Goal: Task Accomplishment & Management: Manage account settings

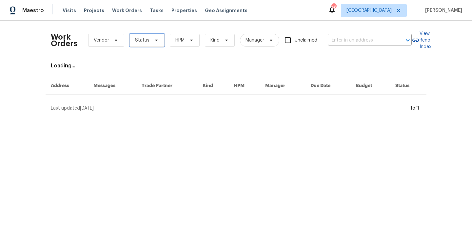
click at [144, 39] on span "Status" at bounding box center [142, 40] width 14 height 7
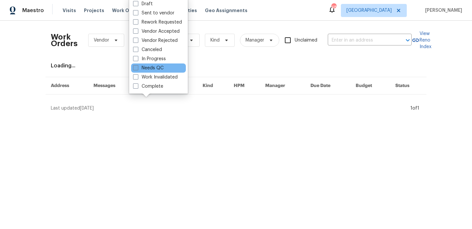
click at [150, 68] on label "Needs QC" at bounding box center [148, 68] width 30 height 7
click at [137, 68] on input "Needs QC" at bounding box center [135, 67] width 4 height 4
checkbox input "true"
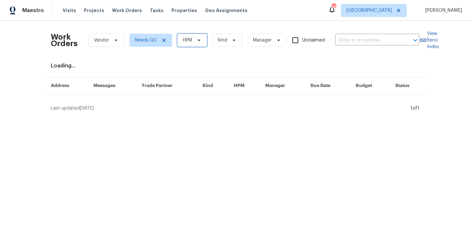
click at [190, 41] on span "HPM" at bounding box center [187, 40] width 9 height 7
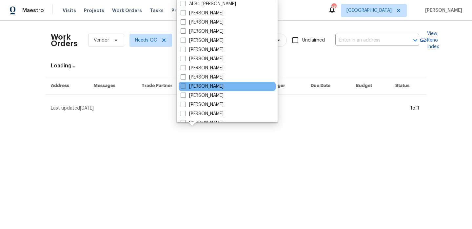
scroll to position [23, 0]
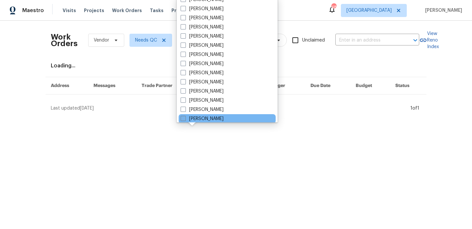
click at [223, 121] on label "[PERSON_NAME]" at bounding box center [201, 119] width 43 height 7
click at [185, 120] on input "[PERSON_NAME]" at bounding box center [182, 118] width 4 height 4
checkbox input "true"
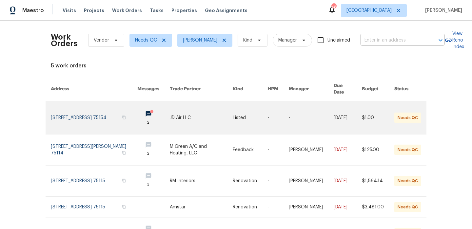
click at [199, 107] on link at bounding box center [201, 117] width 63 height 33
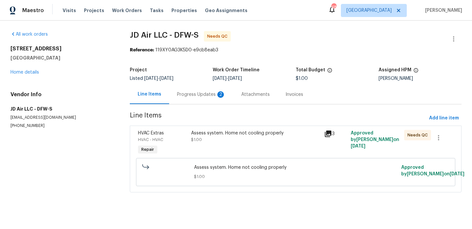
click at [195, 98] on div "Progress Updates 2" at bounding box center [201, 94] width 64 height 19
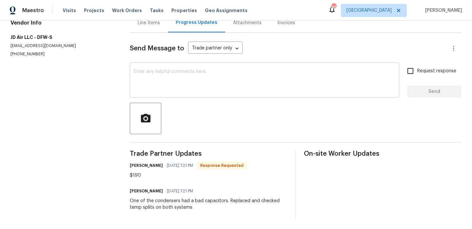
scroll to position [68, 0]
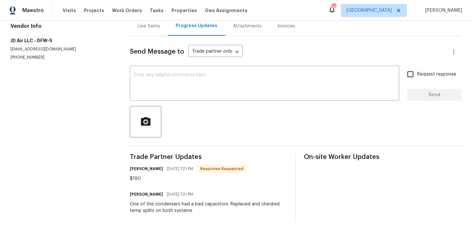
click at [169, 205] on div "One of the condensers had a bad capacitors. Replaced and checked temp splits on…" at bounding box center [209, 207] width 158 height 13
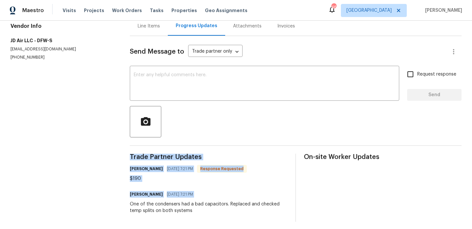
click at [169, 205] on div "One of the condensers had a bad capacitors. Replaced and checked temp splits on…" at bounding box center [209, 207] width 158 height 13
copy div "Trade Partner Updates Gerardo Gonzalez 08/13/2025 7:21 PM Response Requested $1…"
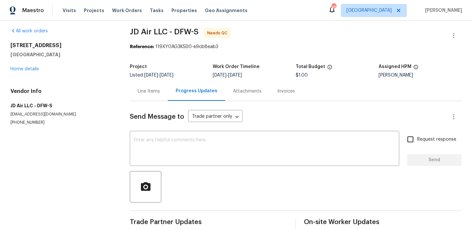
click at [157, 83] on div "Line Items" at bounding box center [149, 91] width 38 height 19
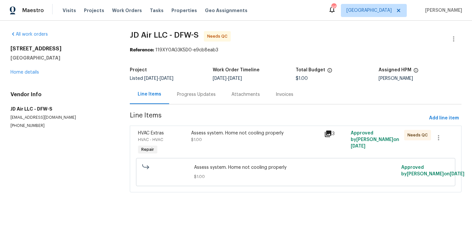
click at [180, 137] on div "HVAC - HVAC" at bounding box center [162, 140] width 49 height 7
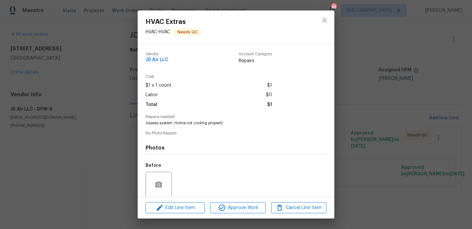
scroll to position [50, 0]
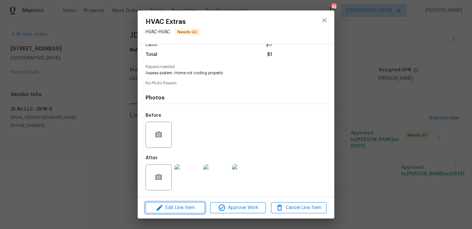
click at [192, 206] on span "Edit Line Item" at bounding box center [174, 208] width 55 height 8
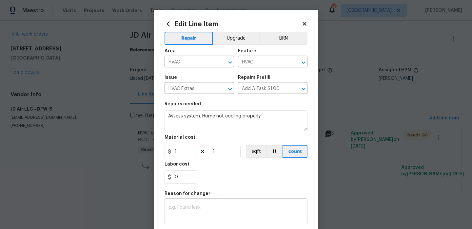
click at [219, 203] on div "x ​" at bounding box center [235, 212] width 143 height 24
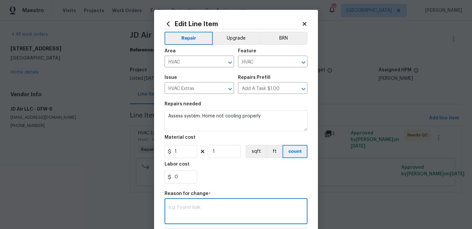
paste textarea "One of the condensers had a bad capacitors. Replaced and checked temp splits on…"
type textarea "One of the condensers had a bad capacitors. Replaced and checked temp splits on…"
click at [187, 151] on input "1" at bounding box center [180, 151] width 33 height 13
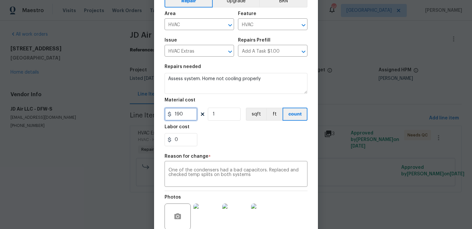
scroll to position [94, 0]
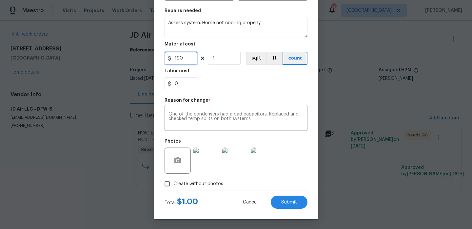
type input "190"
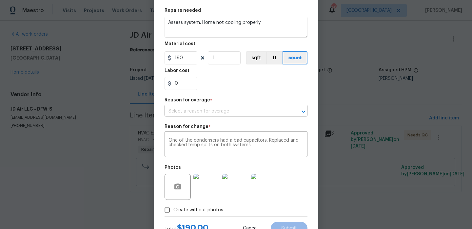
click at [200, 162] on div "Photos" at bounding box center [235, 182] width 143 height 43
click at [211, 177] on img at bounding box center [206, 187] width 26 height 26
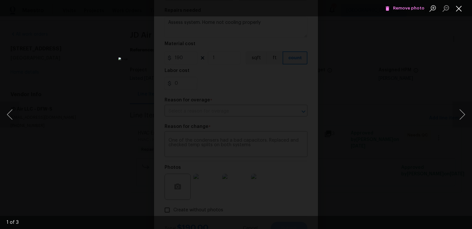
click at [462, 11] on button "Close lightbox" at bounding box center [458, 8] width 13 height 11
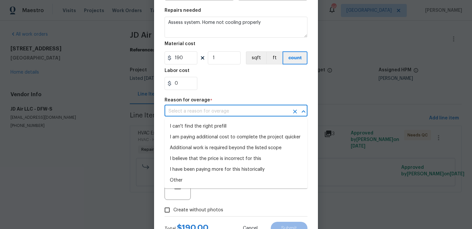
click at [246, 109] on input "text" at bounding box center [226, 111] width 124 height 10
click at [232, 147] on li "Additional work is required beyond the listed scope" at bounding box center [235, 148] width 143 height 11
type input "Additional work is required beyond the listed scope"
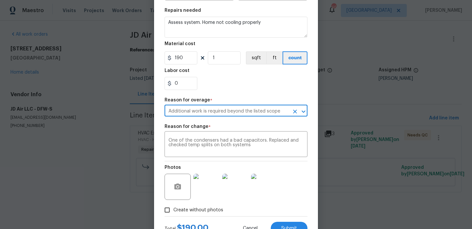
scroll to position [120, 0]
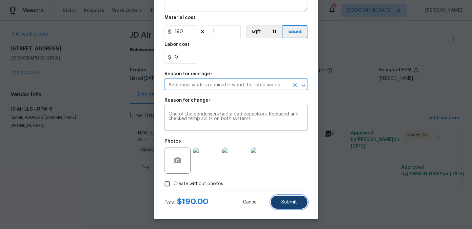
click at [277, 204] on button "Submit" at bounding box center [288, 202] width 37 height 13
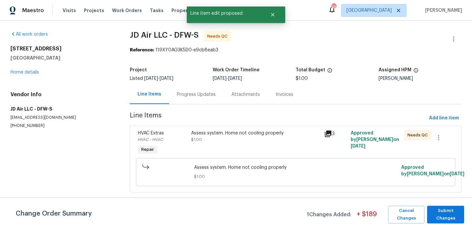
scroll to position [0, 0]
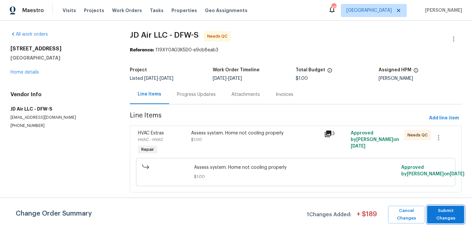
click at [435, 216] on span "Submit Changes" at bounding box center [445, 214] width 30 height 15
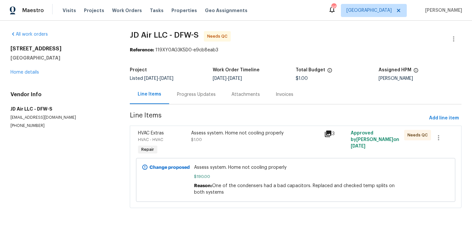
click at [212, 142] on div "Assess system. Home not cooling properly $1.00" at bounding box center [255, 136] width 129 height 13
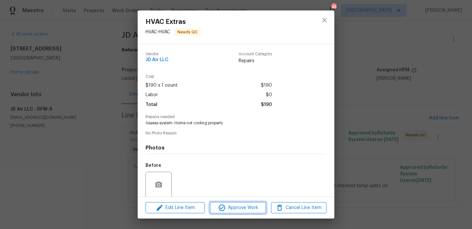
click at [246, 210] on span "Approve Work" at bounding box center [237, 208] width 51 height 8
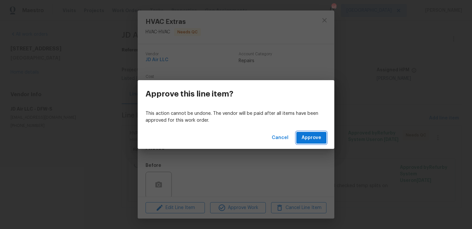
click at [314, 143] on button "Approve" at bounding box center [311, 138] width 30 height 12
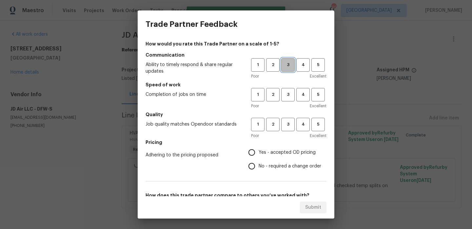
click at [291, 66] on span "3" at bounding box center [288, 65] width 12 height 8
click at [289, 98] on span "3" at bounding box center [288, 95] width 12 height 8
click at [288, 120] on button "3" at bounding box center [287, 124] width 13 height 13
click at [272, 156] on span "Yes - accepted OD pricing" at bounding box center [286, 152] width 57 height 7
click at [258, 156] on input "Yes - accepted OD pricing" at bounding box center [252, 153] width 14 height 14
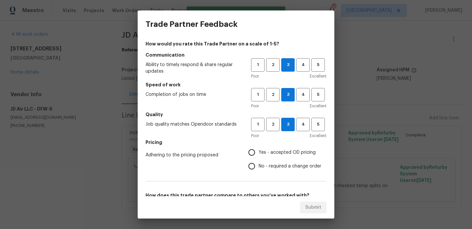
radio input "true"
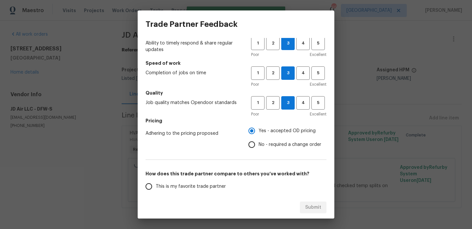
scroll to position [36, 0]
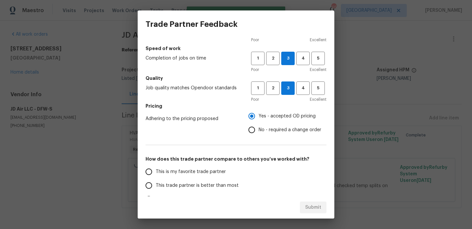
click at [190, 173] on span "This is my favorite trade partner" at bounding box center [191, 172] width 70 height 7
click at [156, 173] on input "This is my favorite trade partner" at bounding box center [149, 172] width 14 height 14
click at [316, 210] on span "Submit" at bounding box center [313, 208] width 16 height 8
radio input "true"
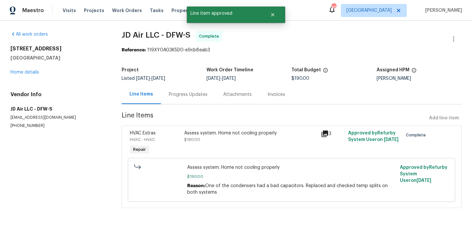
radio input "false"
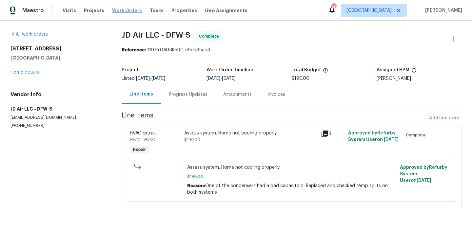
click at [115, 8] on span "Work Orders" at bounding box center [127, 10] width 30 height 7
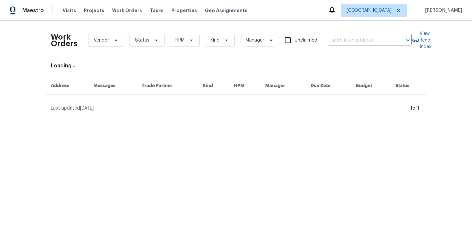
click at [140, 32] on div "Work Orders Vendor Status HPM Kind Manager Unclaimed ​" at bounding box center [231, 40] width 361 height 29
click at [140, 36] on span "Status" at bounding box center [146, 40] width 35 height 13
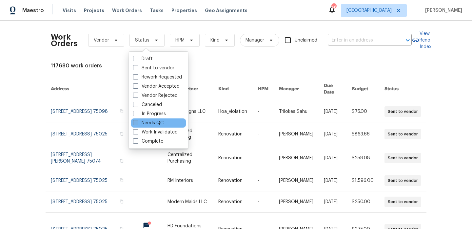
click at [161, 124] on label "Needs QC" at bounding box center [148, 123] width 30 height 7
click at [137, 124] on input "Needs QC" at bounding box center [135, 122] width 4 height 4
checkbox input "true"
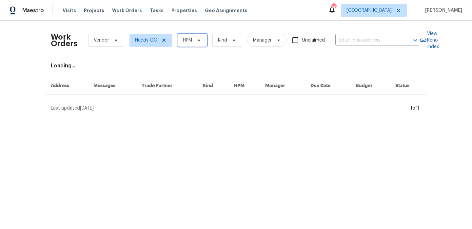
click at [199, 42] on icon at bounding box center [198, 40] width 5 height 5
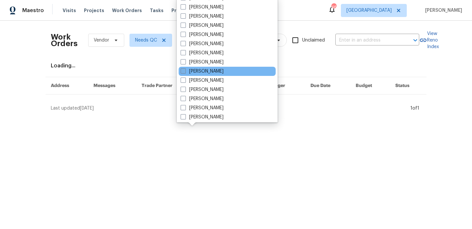
scroll to position [26, 0]
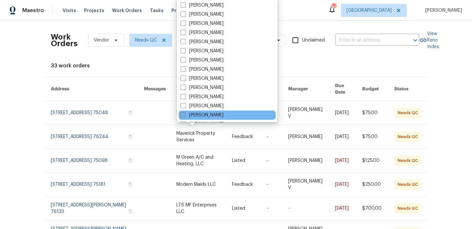
click at [221, 114] on label "[PERSON_NAME]" at bounding box center [201, 115] width 43 height 7
click at [185, 114] on input "[PERSON_NAME]" at bounding box center [182, 114] width 4 height 4
checkbox input "true"
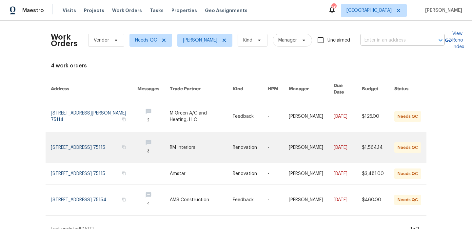
click at [179, 142] on link at bounding box center [201, 147] width 63 height 31
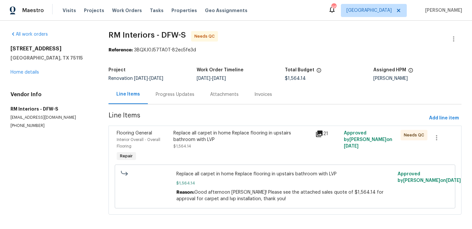
click at [211, 134] on div "Replace all carpet in home Replace flooring in upstairs bathroom with LVP" at bounding box center [242, 136] width 138 height 13
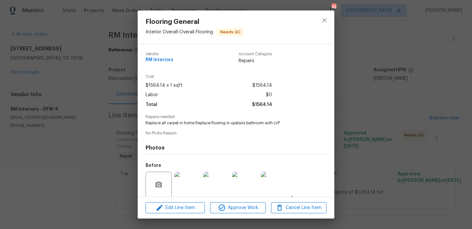
scroll to position [50, 0]
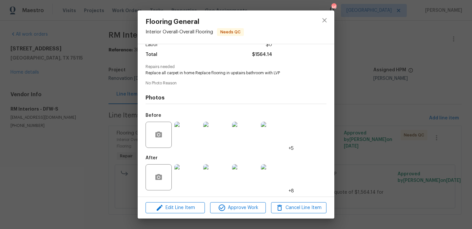
click at [189, 175] on img at bounding box center [187, 177] width 26 height 26
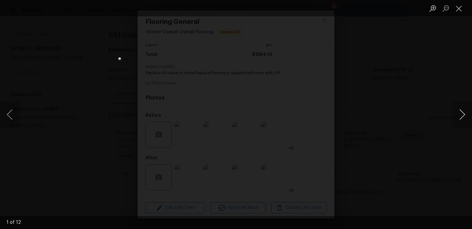
click at [465, 114] on button "Next image" at bounding box center [462, 115] width 20 height 26
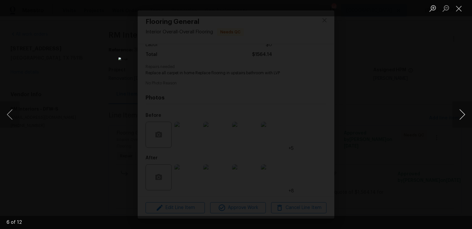
click at [465, 114] on button "Next image" at bounding box center [462, 115] width 20 height 26
click at [463, 8] on button "Close lightbox" at bounding box center [458, 8] width 13 height 11
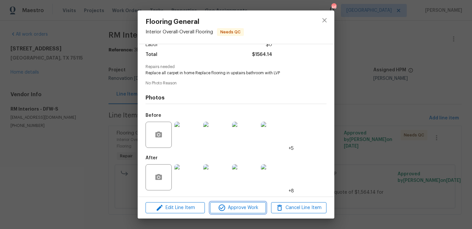
click at [243, 205] on span "Approve Work" at bounding box center [237, 208] width 51 height 8
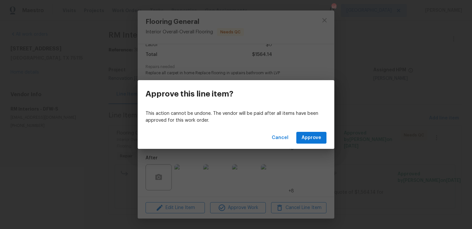
click at [306, 131] on div "Cancel Approve" at bounding box center [236, 138] width 196 height 23
click at [306, 133] on button "Approve" at bounding box center [311, 138] width 30 height 12
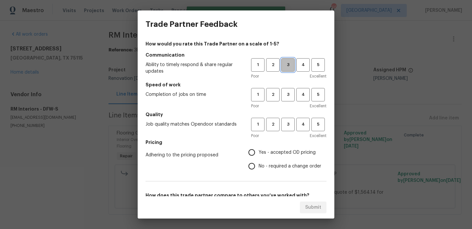
click at [288, 66] on span "3" at bounding box center [288, 65] width 12 height 8
click at [287, 85] on h5 "Speed of work" at bounding box center [235, 85] width 181 height 7
click at [287, 93] on span "3" at bounding box center [288, 95] width 12 height 8
click at [283, 128] on span "3" at bounding box center [288, 125] width 12 height 8
click at [274, 152] on span "Yes - accepted OD pricing" at bounding box center [286, 152] width 57 height 7
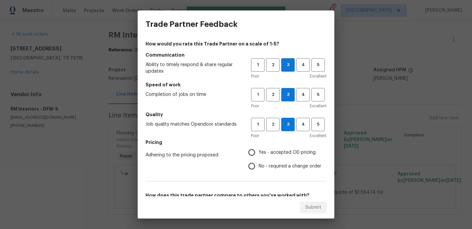
click at [258, 152] on input "Yes - accepted OD pricing" at bounding box center [252, 153] width 14 height 14
radio input "true"
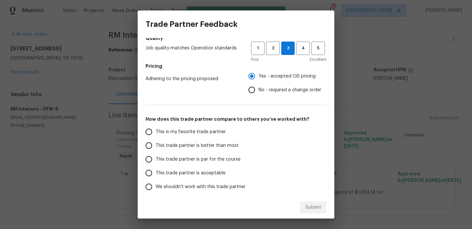
click at [202, 131] on span "This is my favorite trade partner" at bounding box center [191, 132] width 70 height 7
click at [156, 131] on input "This is my favorite trade partner" at bounding box center [149, 132] width 14 height 14
click at [321, 212] on button "Submit" at bounding box center [313, 208] width 27 height 12
radio input "true"
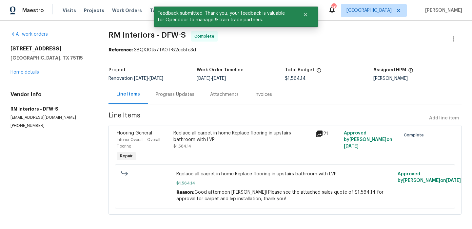
click at [28, 76] on div "All work orders 1621 Cattail Creek Dr Desoto, TX 75115 Home details Vendor Info…" at bounding box center [51, 80] width 82 height 98
click at [30, 72] on link "Home details" at bounding box center [24, 72] width 28 height 5
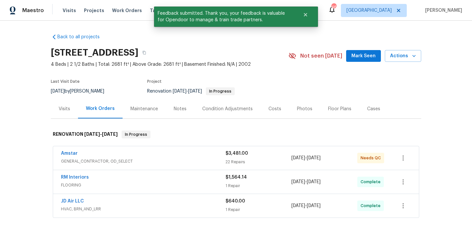
click at [70, 150] on span "Amstar" at bounding box center [69, 153] width 17 height 7
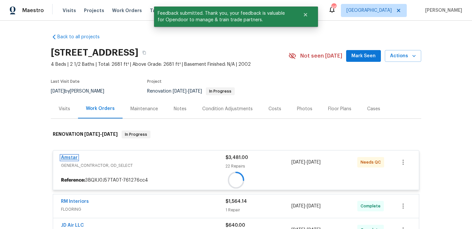
click at [67, 158] on link "Amstar" at bounding box center [69, 158] width 17 height 5
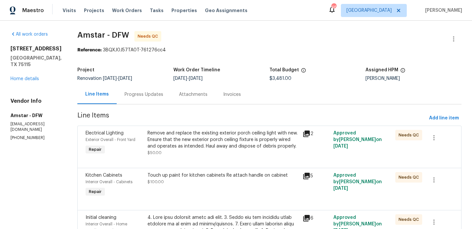
click at [230, 140] on div "Remove and replace the existing exterior porch ceiling light with new. Ensure t…" at bounding box center [222, 140] width 151 height 20
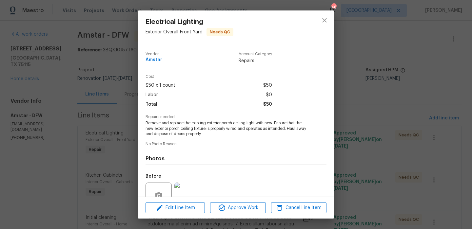
scroll to position [61, 0]
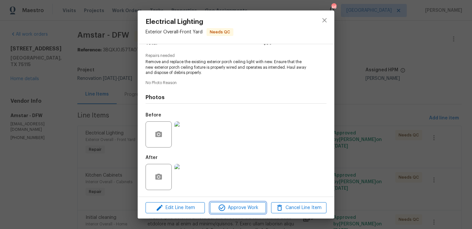
click at [234, 206] on span "Approve Work" at bounding box center [237, 208] width 51 height 8
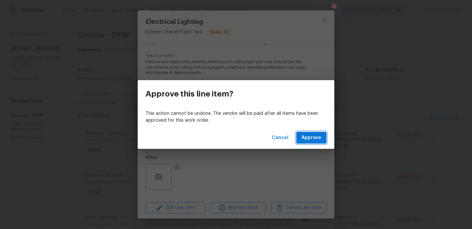
click at [319, 132] on button "Approve" at bounding box center [311, 138] width 30 height 12
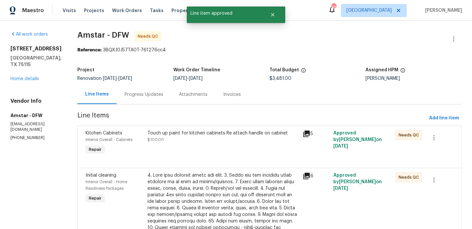
click at [238, 134] on div "Touch up paint for kitchen cabinets Re attach handle on cabinet" at bounding box center [222, 133] width 151 height 7
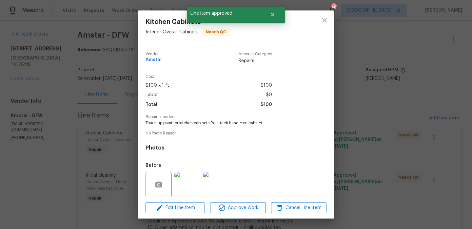
scroll to position [50, 0]
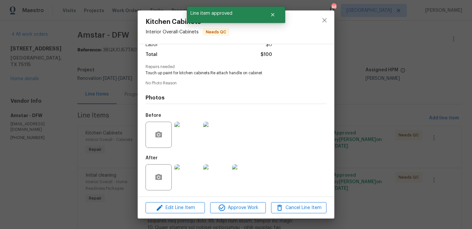
click at [193, 178] on img at bounding box center [187, 177] width 26 height 26
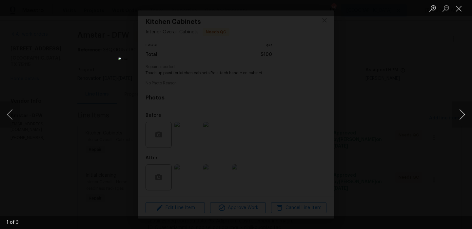
click at [462, 118] on button "Next image" at bounding box center [462, 115] width 20 height 26
click at [456, 9] on button "Close lightbox" at bounding box center [458, 8] width 13 height 11
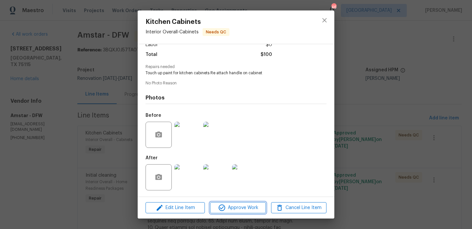
click at [252, 208] on span "Approve Work" at bounding box center [237, 208] width 51 height 8
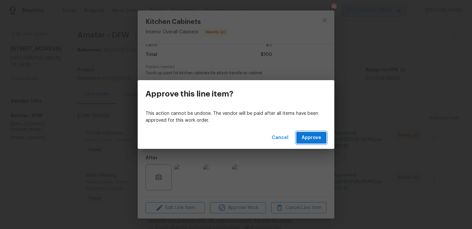
click at [322, 132] on button "Approve" at bounding box center [311, 138] width 30 height 12
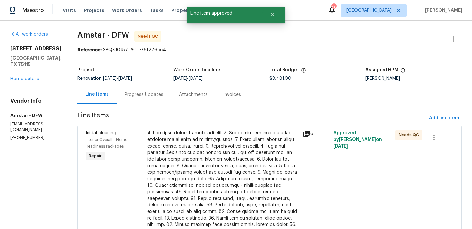
click at [242, 142] on div at bounding box center [222, 199] width 151 height 138
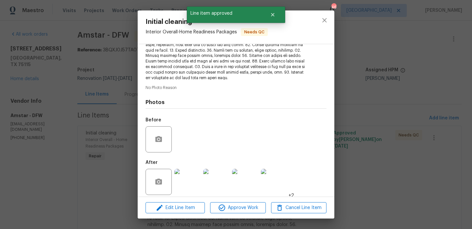
scroll to position [133, 0]
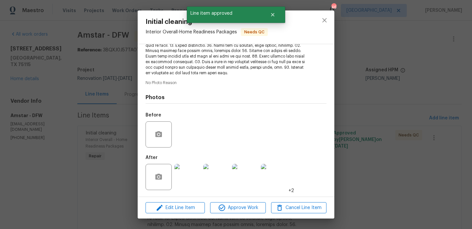
click at [189, 189] on img at bounding box center [187, 177] width 26 height 26
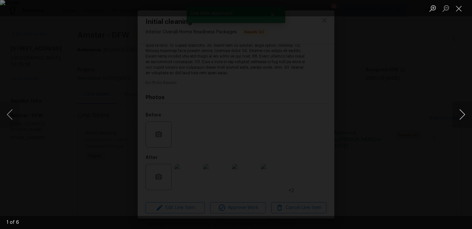
click at [463, 111] on button "Next image" at bounding box center [462, 115] width 20 height 26
click at [463, 106] on button "Next image" at bounding box center [462, 115] width 20 height 26
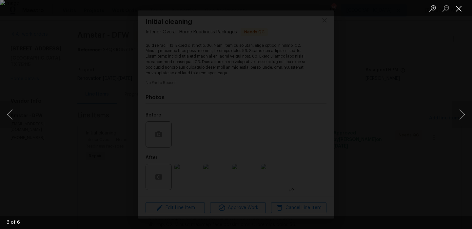
click at [461, 8] on button "Close lightbox" at bounding box center [458, 8] width 13 height 11
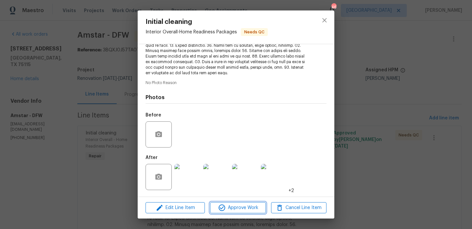
click at [252, 205] on span "Approve Work" at bounding box center [237, 208] width 51 height 8
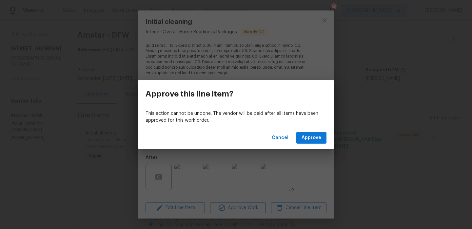
click at [310, 129] on div "Cancel Approve" at bounding box center [236, 138] width 196 height 23
click at [308, 142] on button "Approve" at bounding box center [311, 138] width 30 height 12
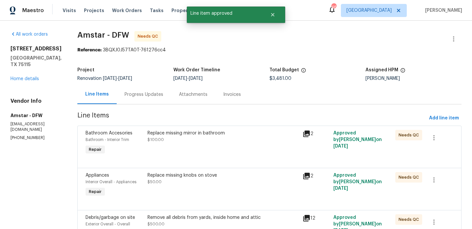
click at [239, 142] on div "Replace missing mirror in bathroom $100.00" at bounding box center [222, 136] width 151 height 13
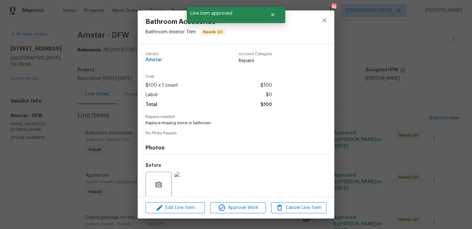
scroll to position [50, 0]
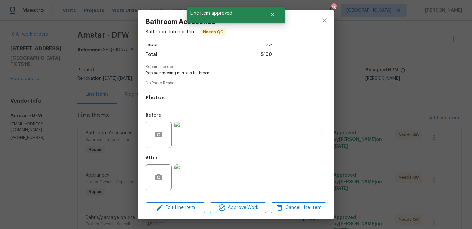
click at [192, 186] on img at bounding box center [187, 177] width 26 height 26
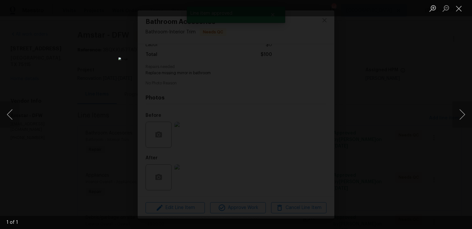
click at [377, 158] on div "Lightbox" at bounding box center [236, 114] width 472 height 229
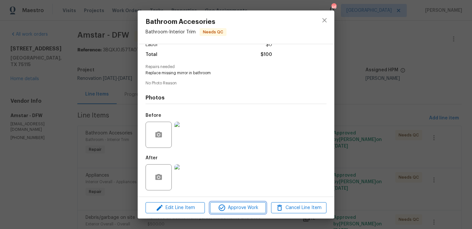
click at [255, 205] on span "Approve Work" at bounding box center [237, 208] width 51 height 8
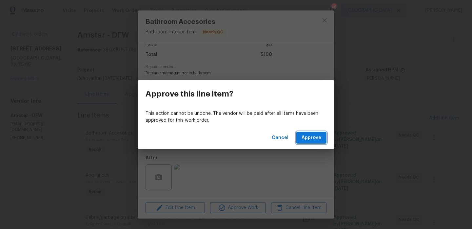
click at [322, 135] on button "Approve" at bounding box center [311, 138] width 30 height 12
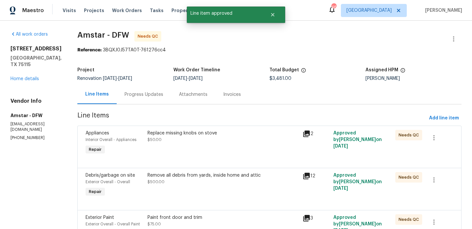
click at [236, 142] on div "Replace missing knobs on stove $50.00" at bounding box center [222, 136] width 151 height 13
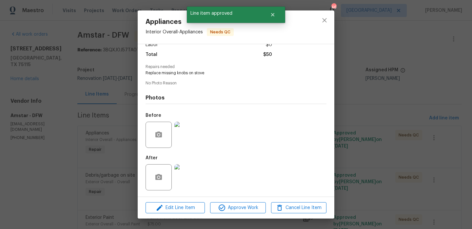
click at [186, 181] on img at bounding box center [187, 177] width 26 height 26
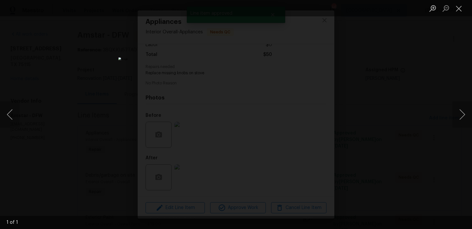
click at [377, 171] on div "Lightbox" at bounding box center [236, 114] width 472 height 229
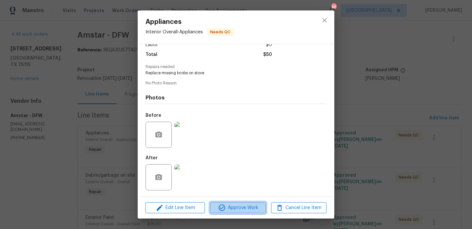
click at [231, 206] on span "Approve Work" at bounding box center [237, 208] width 51 height 8
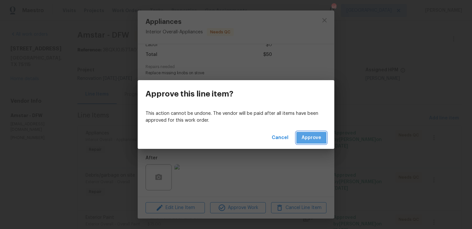
click at [306, 138] on span "Approve" at bounding box center [311, 138] width 20 height 8
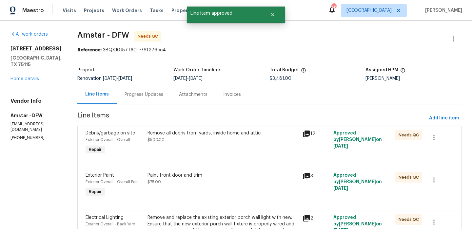
click at [228, 147] on div "Remove all debris from yards, inside home and attic $500.00" at bounding box center [222, 143] width 155 height 30
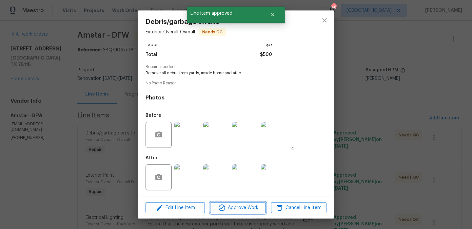
click at [245, 208] on span "Approve Work" at bounding box center [237, 208] width 51 height 8
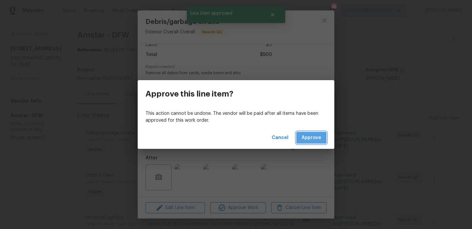
click at [309, 138] on span "Approve" at bounding box center [311, 138] width 20 height 8
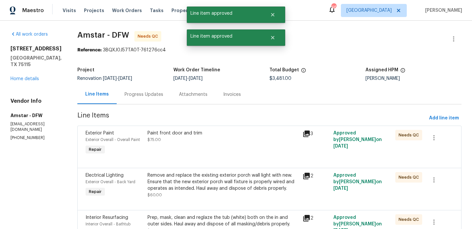
click at [217, 140] on div "Paint front door and trim $75.00" at bounding box center [222, 136] width 151 height 13
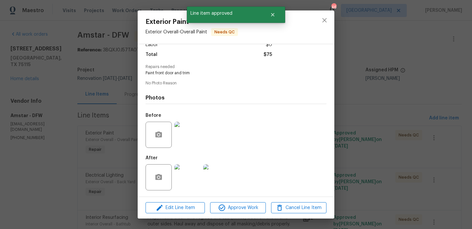
click at [193, 180] on img at bounding box center [187, 177] width 26 height 26
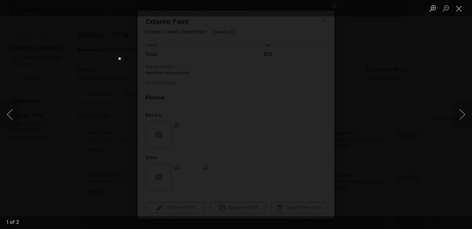
click at [438, 132] on div "Lightbox" at bounding box center [236, 114] width 472 height 229
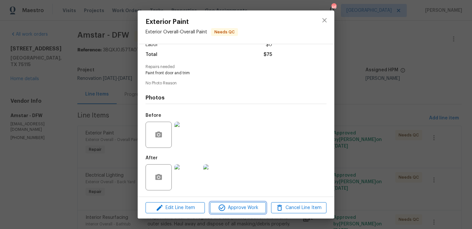
click at [246, 209] on span "Approve Work" at bounding box center [237, 208] width 51 height 8
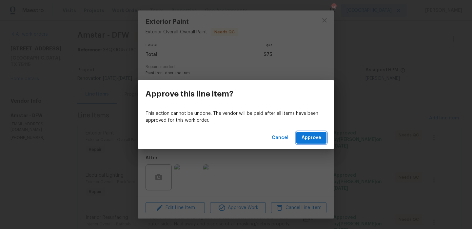
click at [304, 141] on span "Approve" at bounding box center [311, 138] width 20 height 8
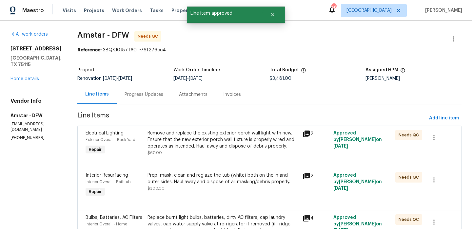
click at [258, 147] on div "Remove and replace the existing exterior porch wall light with new. Ensure that…" at bounding box center [222, 140] width 151 height 20
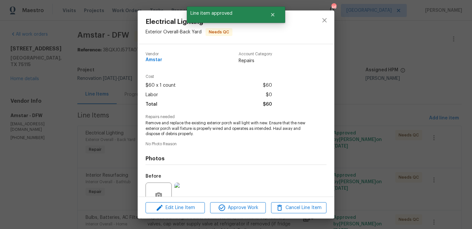
scroll to position [61, 0]
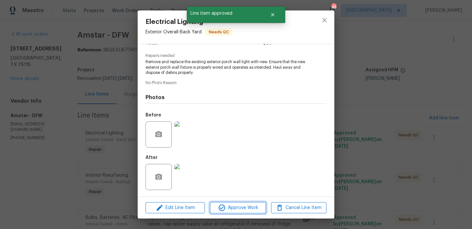
click at [252, 209] on span "Approve Work" at bounding box center [237, 208] width 51 height 8
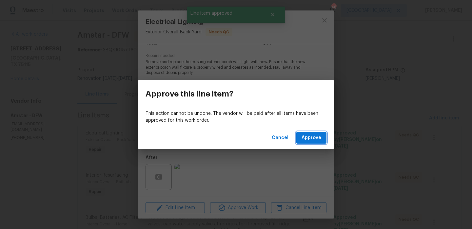
click at [307, 135] on span "Approve" at bounding box center [311, 138] width 20 height 8
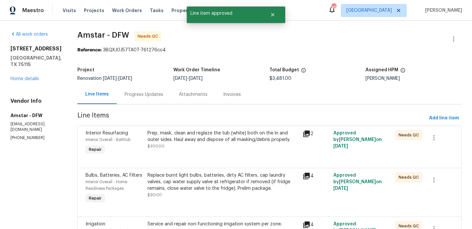
click at [249, 143] on div "Prep, mask, clean and reglaze the tub (white) both on the in and outer sides. H…" at bounding box center [222, 140] width 151 height 20
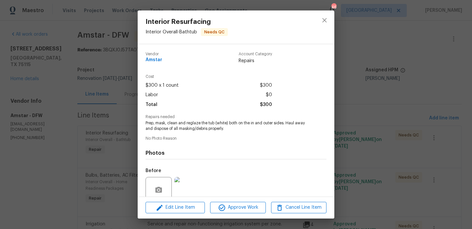
scroll to position [56, 0]
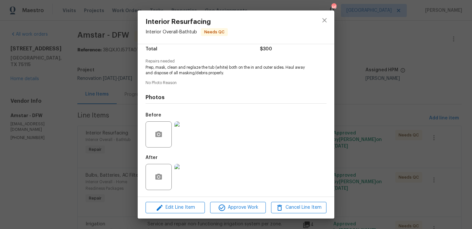
click at [187, 173] on img at bounding box center [187, 177] width 26 height 26
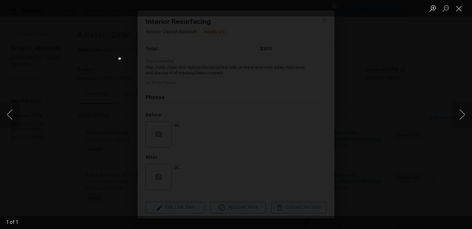
click at [393, 175] on div "Lightbox" at bounding box center [236, 114] width 472 height 229
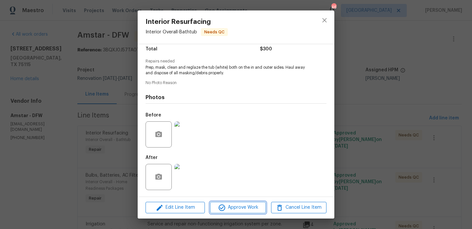
click at [245, 206] on span "Approve Work" at bounding box center [237, 208] width 51 height 8
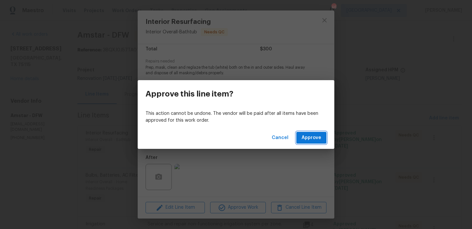
click at [313, 140] on span "Approve" at bounding box center [311, 138] width 20 height 8
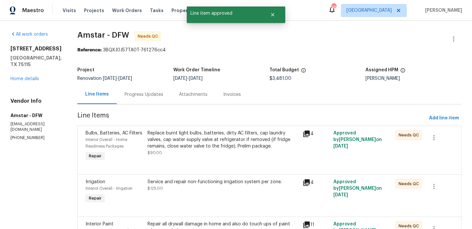
click at [243, 142] on div "Replace burnt light bulbs, batteries, dirty AC filters, cap laundry valves, cap…" at bounding box center [222, 140] width 151 height 20
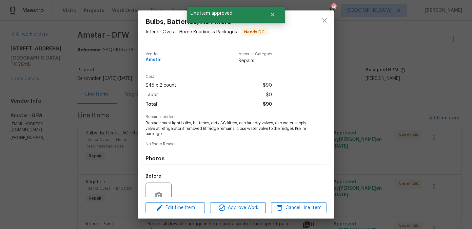
scroll to position [61, 0]
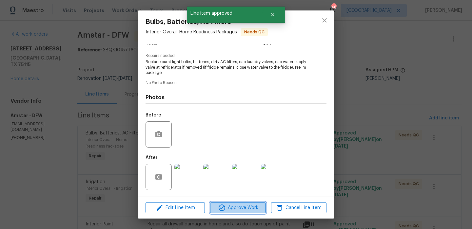
click at [242, 208] on span "Approve Work" at bounding box center [237, 208] width 51 height 8
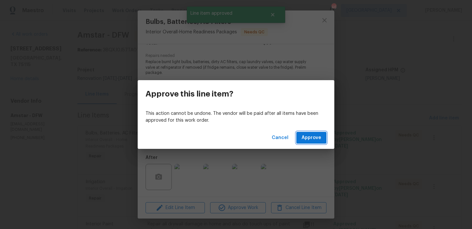
click at [311, 141] on span "Approve" at bounding box center [311, 138] width 20 height 8
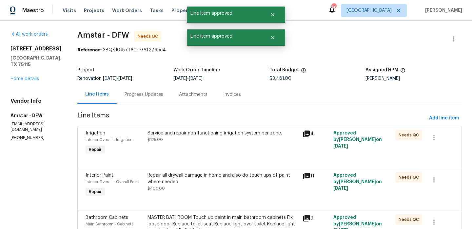
click at [215, 148] on div "Service and repair non-functioning irrigation system per zone. $125.00" at bounding box center [222, 143] width 155 height 30
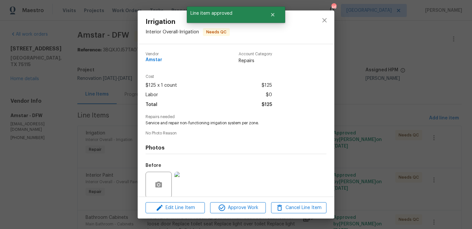
scroll to position [50, 0]
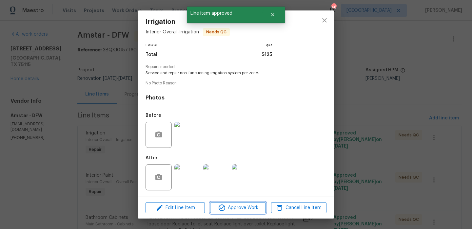
click at [236, 209] on span "Approve Work" at bounding box center [237, 208] width 51 height 8
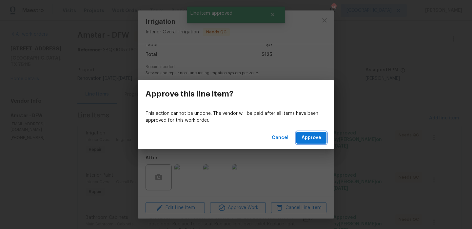
click at [310, 142] on button "Approve" at bounding box center [311, 138] width 30 height 12
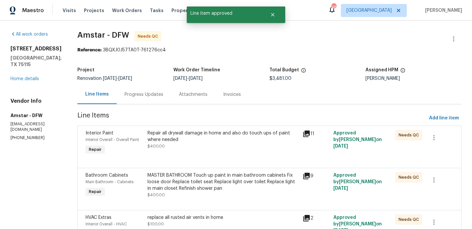
click at [228, 149] on div "Repair all drywall damage in home and also do touch ups of paint where needed $…" at bounding box center [222, 140] width 151 height 20
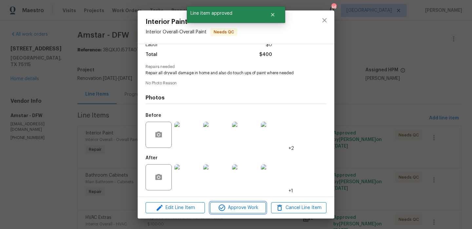
click at [241, 206] on span "Approve Work" at bounding box center [237, 208] width 51 height 8
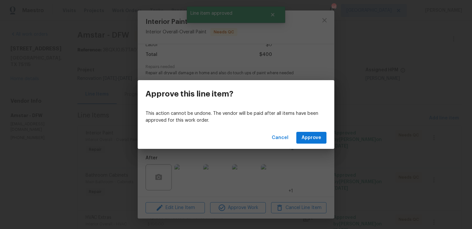
click at [327, 134] on div "Cancel Approve" at bounding box center [236, 138] width 196 height 23
click at [319, 136] on span "Approve" at bounding box center [311, 138] width 20 height 8
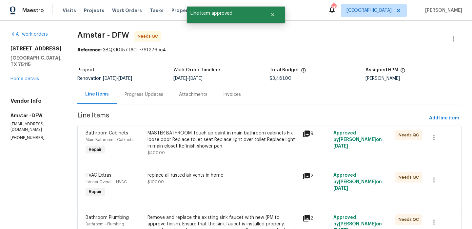
click at [232, 145] on div "MASTER BATHROOM Touch up paint in main bathroom cabinets Fix loose door Replace…" at bounding box center [222, 140] width 151 height 20
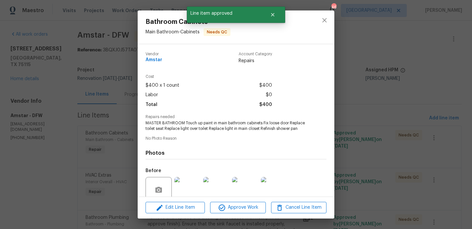
scroll to position [56, 0]
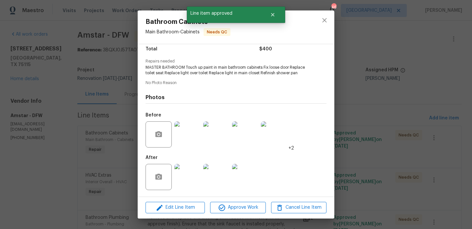
click at [195, 177] on img at bounding box center [187, 177] width 26 height 26
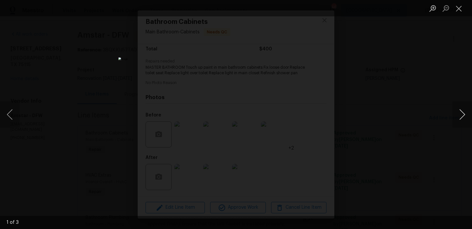
click at [463, 113] on button "Next image" at bounding box center [462, 115] width 20 height 26
click at [461, 10] on button "Close lightbox" at bounding box center [458, 8] width 13 height 11
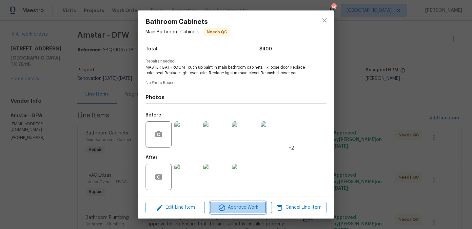
click at [246, 210] on span "Approve Work" at bounding box center [237, 208] width 51 height 8
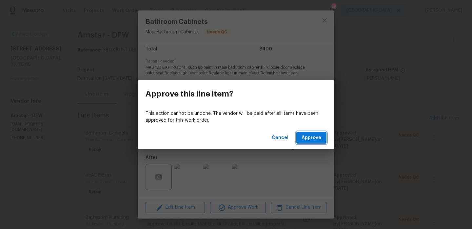
click at [304, 135] on span "Approve" at bounding box center [311, 138] width 20 height 8
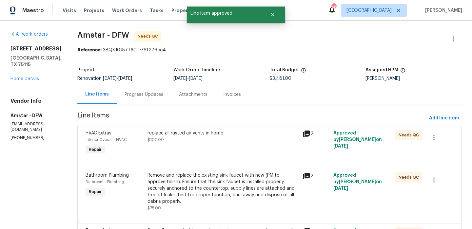
click at [225, 144] on div "replace all rusted air vents in home $100.00" at bounding box center [222, 143] width 155 height 30
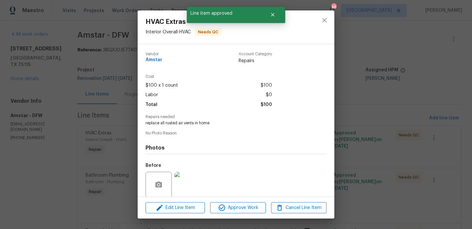
scroll to position [50, 0]
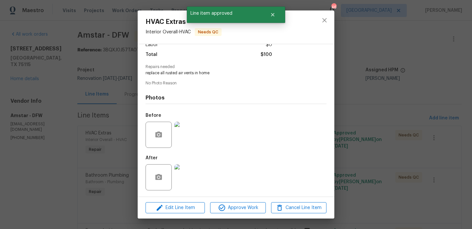
click at [190, 181] on img at bounding box center [187, 177] width 26 height 26
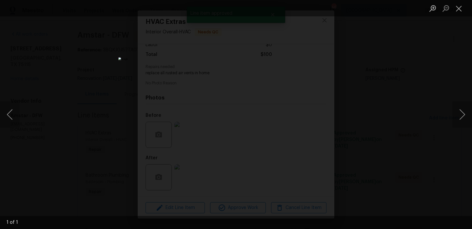
click at [379, 177] on div "Lightbox" at bounding box center [236, 114] width 472 height 229
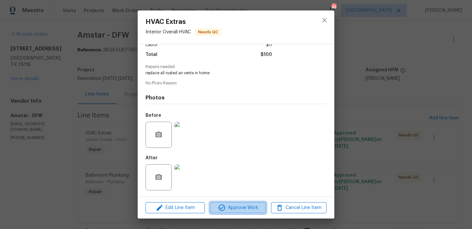
click at [231, 207] on span "Approve Work" at bounding box center [237, 208] width 51 height 8
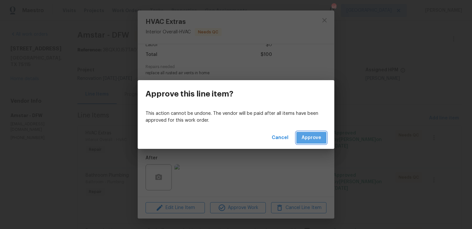
click at [307, 139] on span "Approve" at bounding box center [311, 138] width 20 height 8
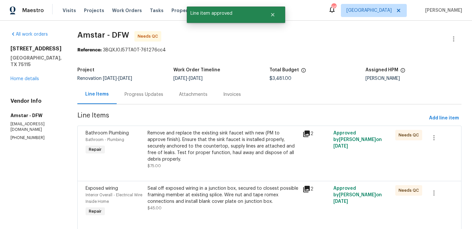
click at [221, 155] on div "Remove and replace the existing sink faucet with new (PM to approve finish). En…" at bounding box center [222, 146] width 151 height 33
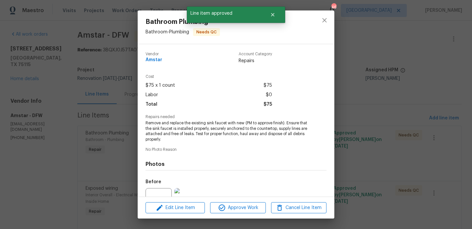
scroll to position [67, 0]
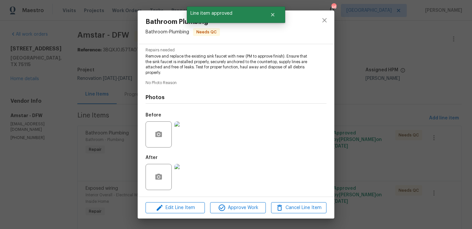
click at [194, 184] on img at bounding box center [187, 177] width 26 height 26
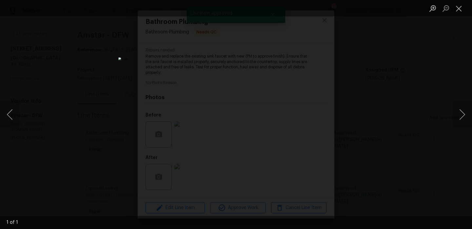
click at [382, 174] on div "Lightbox" at bounding box center [236, 114] width 472 height 229
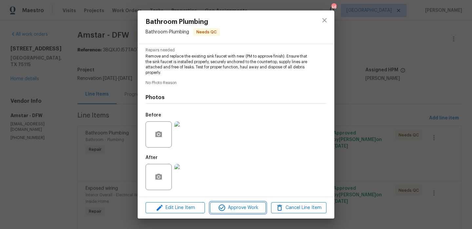
click at [243, 205] on span "Approve Work" at bounding box center [237, 208] width 51 height 8
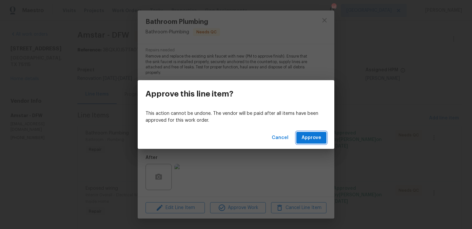
click at [309, 143] on button "Approve" at bounding box center [311, 138] width 30 height 12
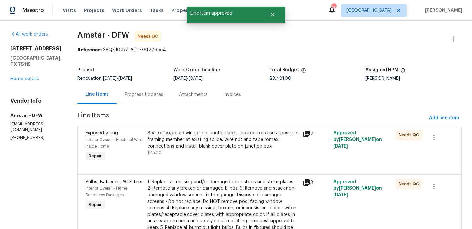
click at [257, 133] on div "Seal off exposed wiring in a junction box, secured to closest possible framing …" at bounding box center [222, 140] width 151 height 20
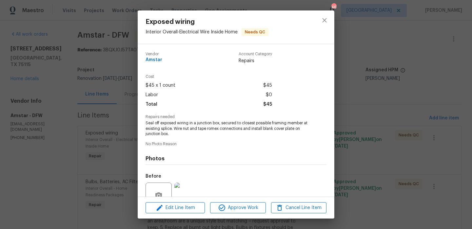
scroll to position [61, 0]
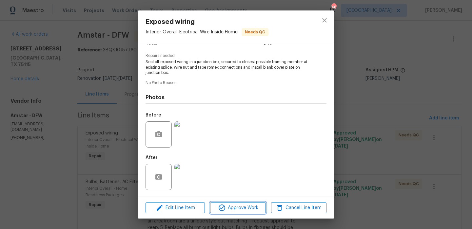
click at [245, 205] on span "Approve Work" at bounding box center [237, 208] width 51 height 8
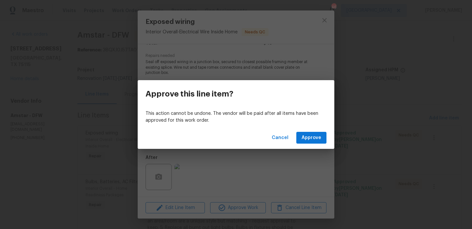
click at [317, 145] on div "Cancel Approve" at bounding box center [236, 138] width 196 height 23
click at [316, 140] on span "Approve" at bounding box center [311, 138] width 20 height 8
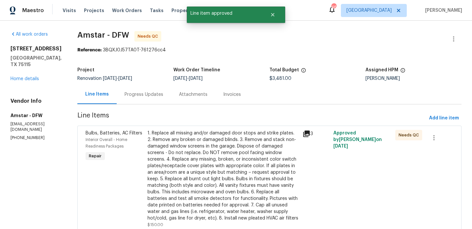
click at [235, 141] on div "1. Replace all missing and/or damaged door stops and strike plates. 2. Remove a…" at bounding box center [222, 176] width 151 height 92
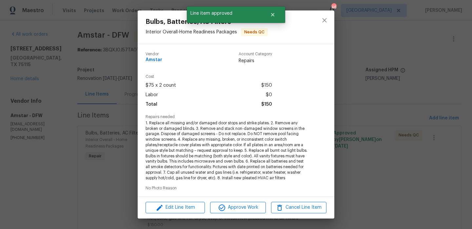
scroll to position [105, 0]
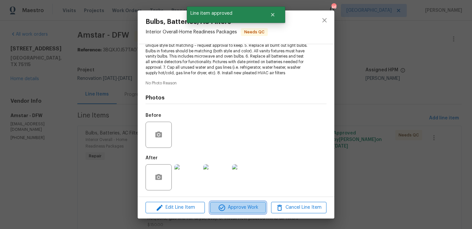
click at [238, 206] on span "Approve Work" at bounding box center [237, 208] width 51 height 8
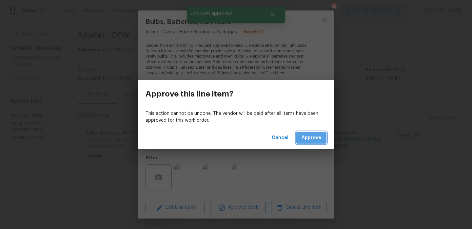
click at [304, 143] on button "Approve" at bounding box center [311, 138] width 30 height 12
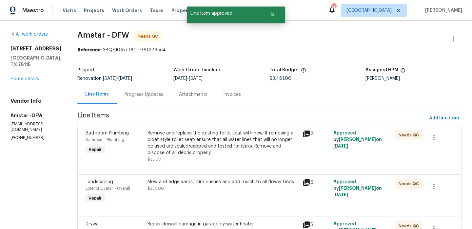
click at [236, 147] on div "Remove and replace the existing toilet seat with new. If removing a bidet style…" at bounding box center [222, 143] width 151 height 26
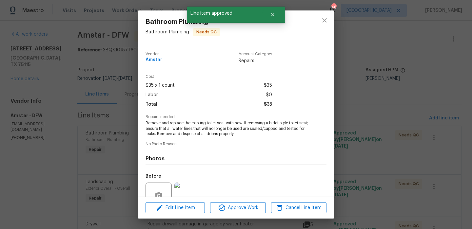
scroll to position [61, 0]
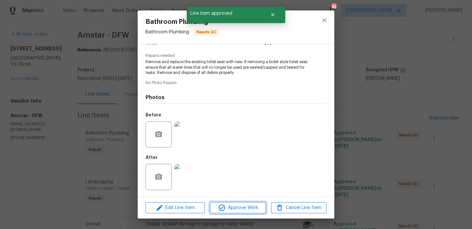
click at [241, 213] on button "Approve Work" at bounding box center [237, 207] width 55 height 11
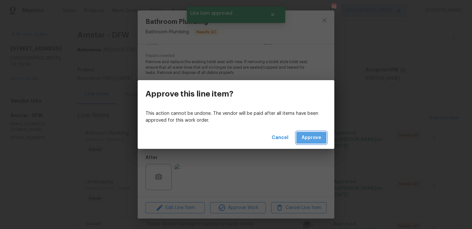
click at [319, 138] on span "Approve" at bounding box center [311, 138] width 20 height 8
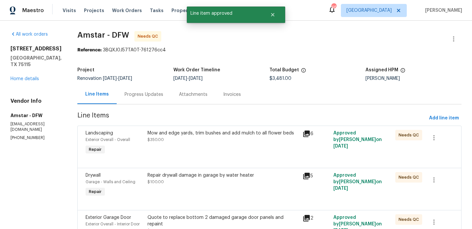
click at [236, 145] on div "Mow and edge yards, trim bushes and add mulch to all flower beds $350.00" at bounding box center [222, 143] width 155 height 30
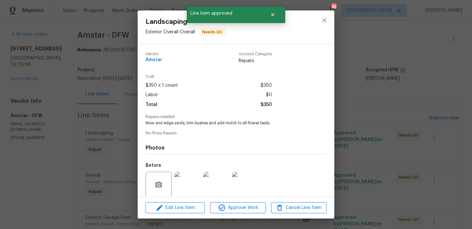
scroll to position [50, 0]
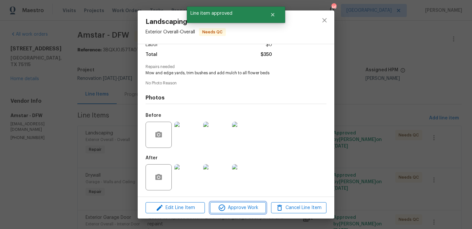
click at [239, 204] on span "Approve Work" at bounding box center [237, 208] width 51 height 8
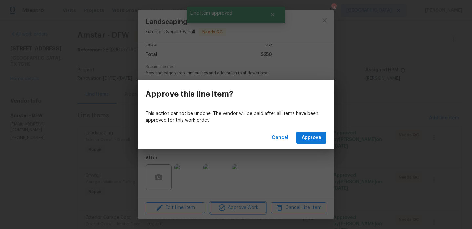
click at [284, 163] on div "Approve this line item? This action cannot be undone. The vendor will be paid a…" at bounding box center [236, 114] width 472 height 229
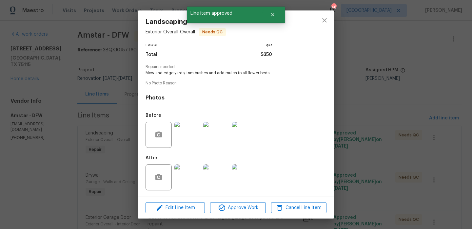
click at [189, 181] on img at bounding box center [187, 177] width 26 height 26
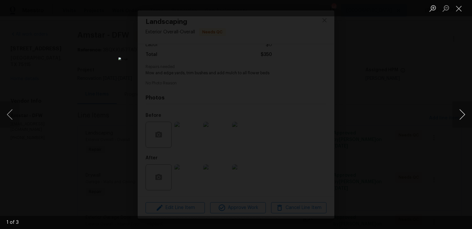
click at [468, 114] on button "Next image" at bounding box center [462, 115] width 20 height 26
click at [459, 9] on button "Close lightbox" at bounding box center [458, 8] width 13 height 11
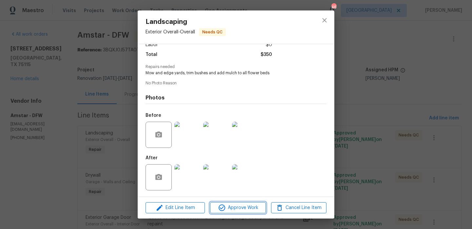
click at [253, 210] on span "Approve Work" at bounding box center [237, 208] width 51 height 8
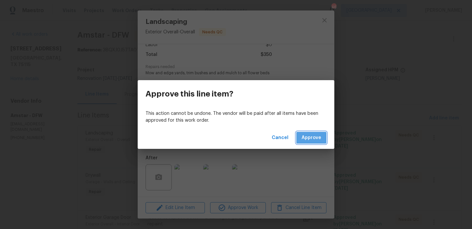
click at [312, 137] on span "Approve" at bounding box center [311, 138] width 20 height 8
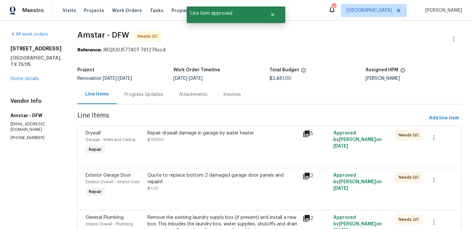
click at [215, 142] on div "Repair drywall damage in garage by water heater $100.00" at bounding box center [222, 136] width 151 height 13
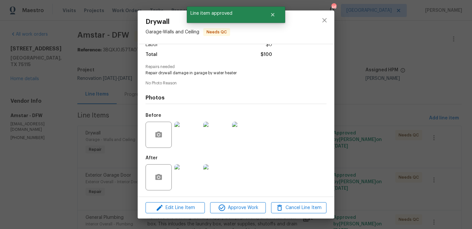
click at [197, 182] on img at bounding box center [187, 177] width 26 height 26
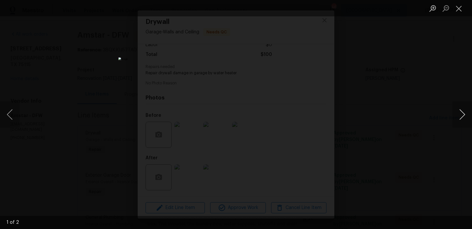
click at [459, 112] on button "Next image" at bounding box center [462, 115] width 20 height 26
click at [459, 9] on button "Close lightbox" at bounding box center [458, 8] width 13 height 11
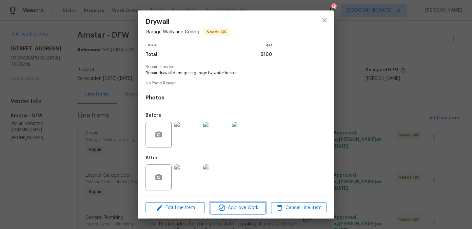
click at [257, 207] on span "Approve Work" at bounding box center [237, 208] width 51 height 8
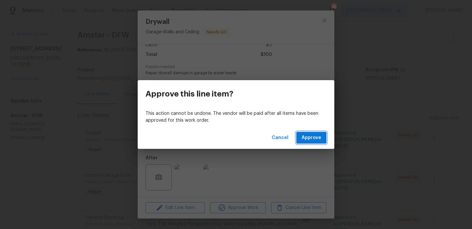
click at [310, 136] on span "Approve" at bounding box center [311, 138] width 20 height 8
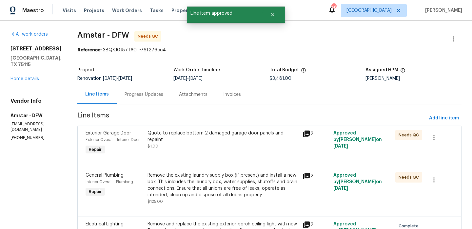
click at [247, 143] on div "Quote to replace bottom 2 damaged garage door panels and repaint $1.00" at bounding box center [222, 140] width 151 height 20
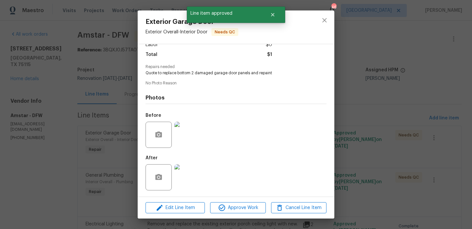
click at [195, 176] on img at bounding box center [187, 177] width 26 height 26
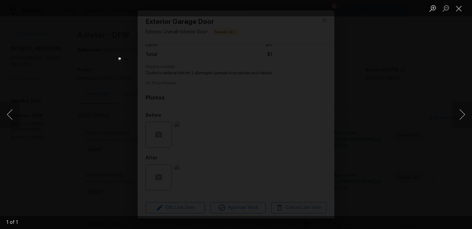
click at [365, 181] on div "Lightbox" at bounding box center [236, 114] width 472 height 229
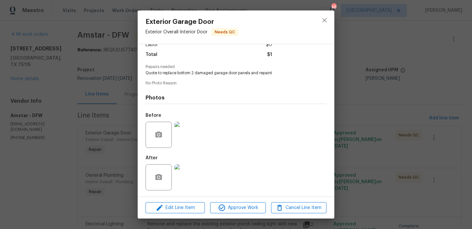
click at [367, 184] on div "Exterior Garage Door Exterior Overall - Interior Door Needs QC Vendor Amstar Ac…" at bounding box center [236, 114] width 472 height 229
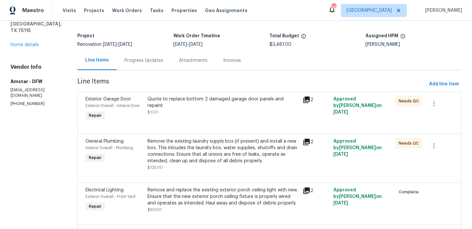
scroll to position [54, 0]
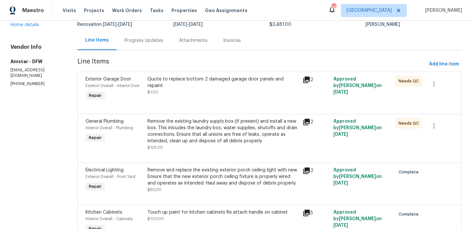
click at [246, 147] on div "Remove the existing laundry supply box (if present) and install a new box. This…" at bounding box center [222, 134] width 151 height 33
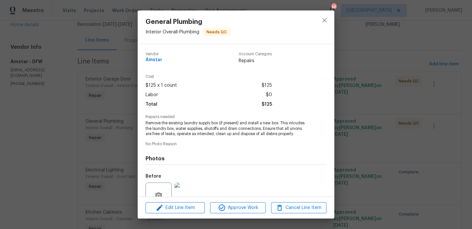
scroll to position [61, 0]
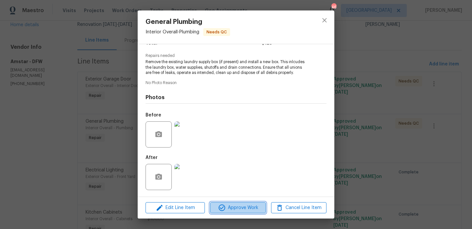
click at [239, 207] on span "Approve Work" at bounding box center [237, 208] width 51 height 8
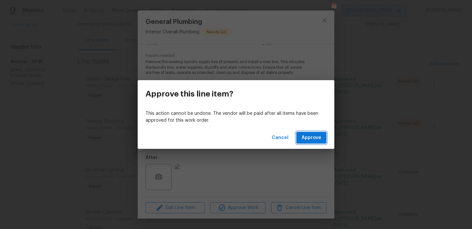
click at [311, 135] on span "Approve" at bounding box center [311, 138] width 20 height 8
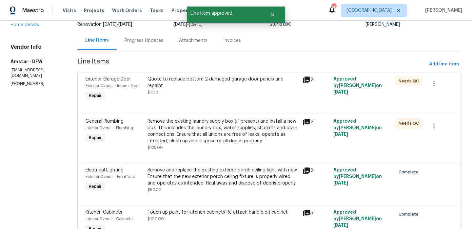
scroll to position [0, 0]
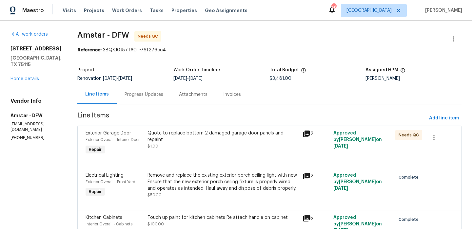
click at [270, 136] on div "Quote to replace bottom 2 damaged garage door panels and repaint" at bounding box center [222, 136] width 151 height 13
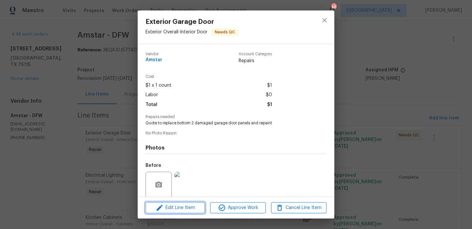
click at [192, 210] on span "Edit Line Item" at bounding box center [174, 208] width 55 height 8
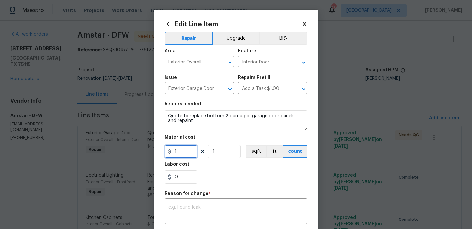
click at [188, 152] on input "1" at bounding box center [180, 151] width 33 height 13
type input "500"
click at [189, 207] on textarea at bounding box center [235, 212] width 135 height 14
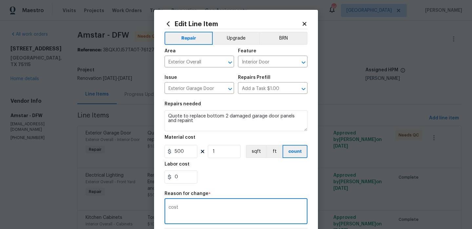
scroll to position [94, 0]
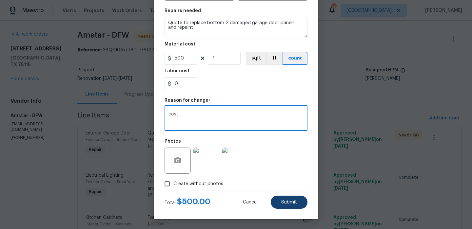
type textarea "cost"
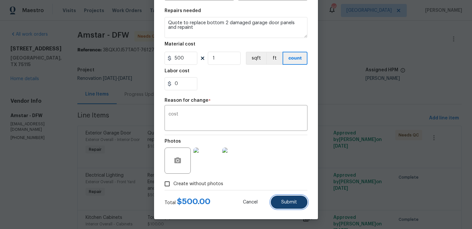
click at [279, 204] on button "Submit" at bounding box center [288, 202] width 37 height 13
type input "1"
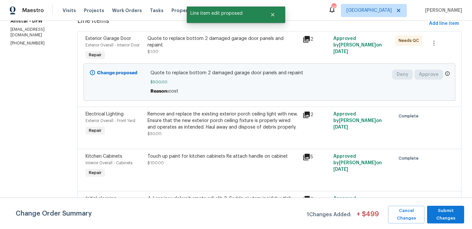
scroll to position [97, 0]
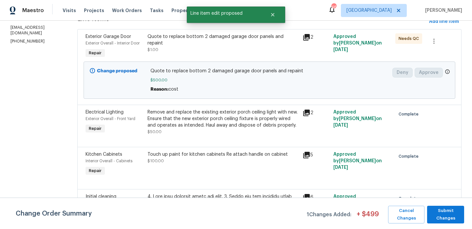
click at [238, 121] on div "Remove and replace the existing exterior porch ceiling light with new. Ensure t…" at bounding box center [222, 119] width 151 height 20
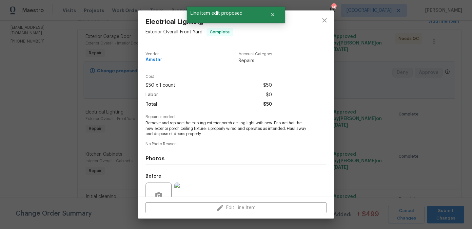
scroll to position [61, 0]
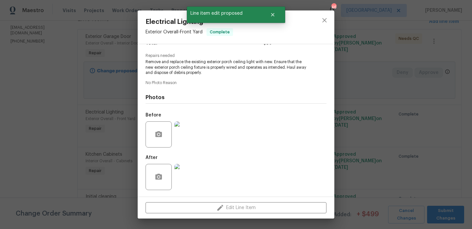
click at [345, 160] on div "Electrical Lighting Exterior Overall - Front Yard Complete Vendor Amstar Accoun…" at bounding box center [236, 114] width 472 height 229
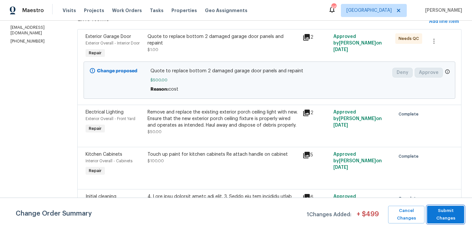
click at [449, 213] on span "Submit Changes" at bounding box center [445, 214] width 30 height 15
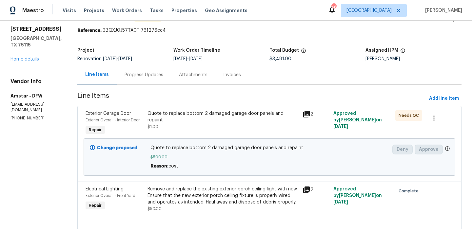
scroll to position [0, 0]
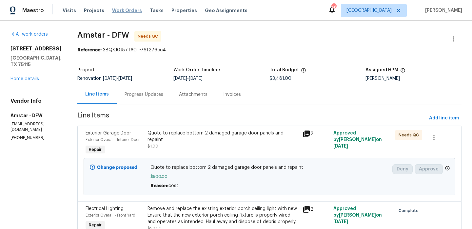
click at [126, 12] on span "Work Orders" at bounding box center [127, 10] width 30 height 7
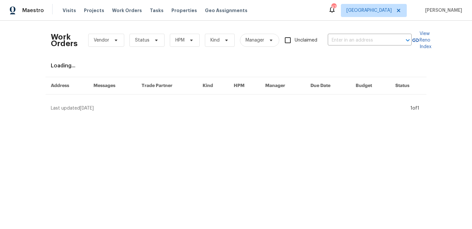
click at [148, 39] on span "Status" at bounding box center [146, 40] width 35 height 13
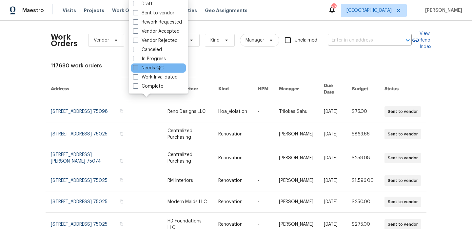
click at [153, 71] on label "Needs QC" at bounding box center [148, 68] width 30 height 7
click at [137, 69] on input "Needs QC" at bounding box center [135, 67] width 4 height 4
checkbox input "true"
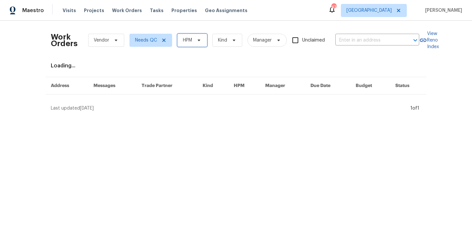
click at [187, 34] on span "HPM" at bounding box center [192, 40] width 30 height 13
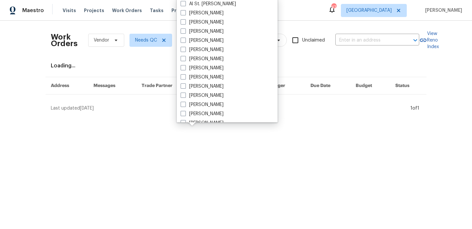
scroll to position [28, 0]
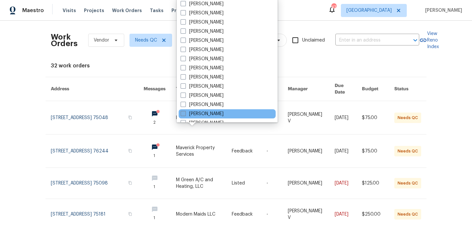
click at [223, 116] on label "[PERSON_NAME]" at bounding box center [201, 114] width 43 height 7
click at [185, 115] on input "[PERSON_NAME]" at bounding box center [182, 113] width 4 height 4
checkbox input "true"
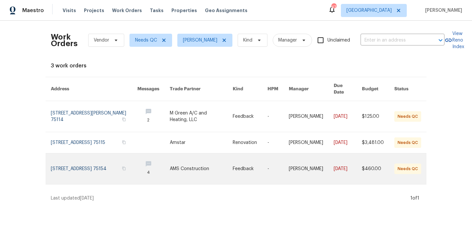
click at [65, 166] on link at bounding box center [94, 169] width 86 height 31
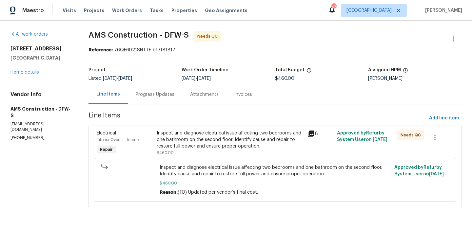
click at [158, 96] on div "Progress Updates" at bounding box center [155, 94] width 39 height 7
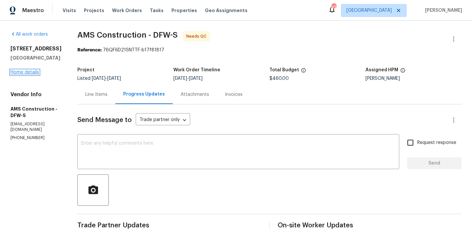
click at [28, 74] on link "Home details" at bounding box center [24, 72] width 28 height 5
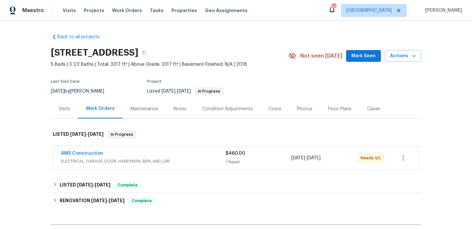
click at [118, 14] on div "Visits Projects Work Orders Tasks Properties Geo Assignments" at bounding box center [159, 10] width 193 height 13
click at [125, 9] on span "Work Orders" at bounding box center [127, 10] width 30 height 7
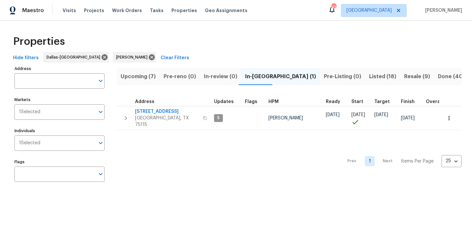
click at [145, 76] on span "Upcoming (7)" at bounding box center [138, 76] width 35 height 9
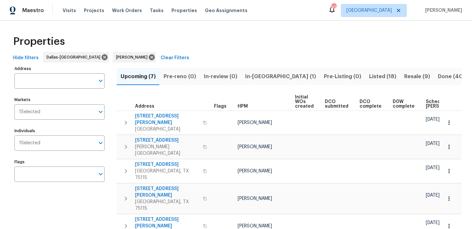
click at [425, 101] on span "Scheduled [PERSON_NAME]" at bounding box center [443, 104] width 37 height 9
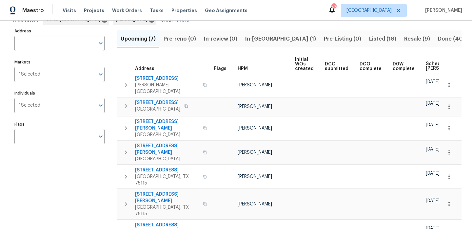
scroll to position [39, 0]
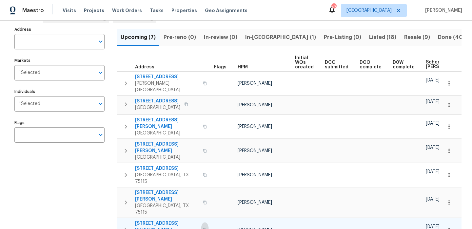
click at [203, 228] on icon "button" at bounding box center [205, 230] width 4 height 4
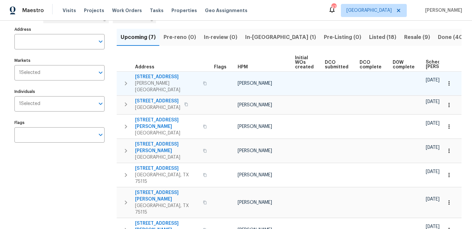
click at [157, 75] on span "[STREET_ADDRESS]" at bounding box center [167, 77] width 64 height 7
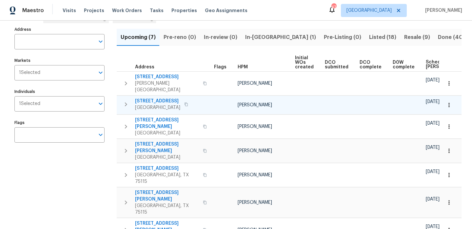
click at [155, 98] on span "[STREET_ADDRESS]" at bounding box center [157, 101] width 45 height 7
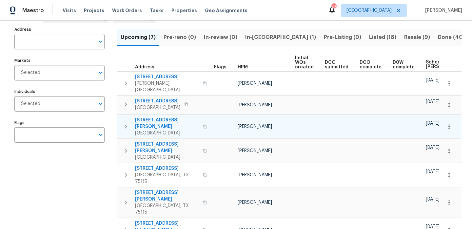
click at [158, 117] on span "[STREET_ADDRESS][PERSON_NAME]" at bounding box center [167, 123] width 64 height 13
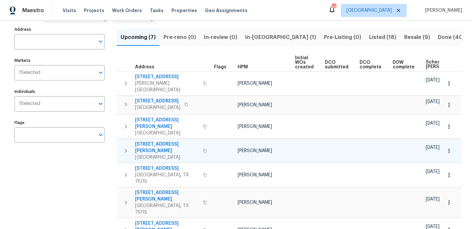
click at [147, 141] on span "[STREET_ADDRESS][PERSON_NAME]" at bounding box center [167, 147] width 64 height 13
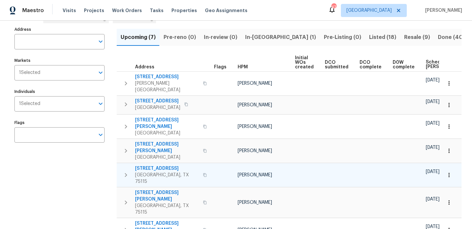
click at [143, 165] on span "[STREET_ADDRESS]" at bounding box center [167, 168] width 64 height 7
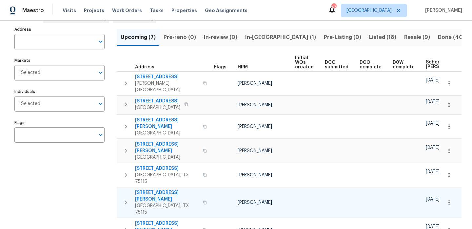
click at [149, 190] on span "[STREET_ADDRESS][PERSON_NAME]" at bounding box center [167, 196] width 64 height 13
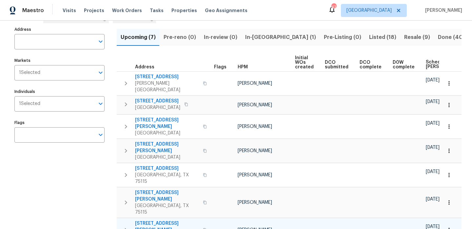
click at [156, 220] on span "[STREET_ADDRESS][PERSON_NAME]" at bounding box center [167, 226] width 64 height 13
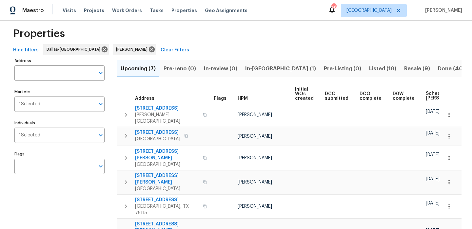
scroll to position [0, 0]
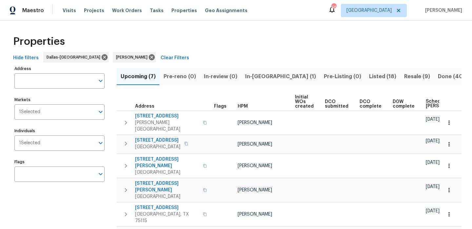
click at [404, 78] on span "Resale (9)" at bounding box center [417, 76] width 26 height 9
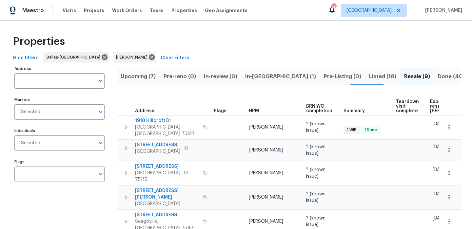
click at [432, 102] on span "Expected resale [PERSON_NAME]" at bounding box center [448, 107] width 37 height 14
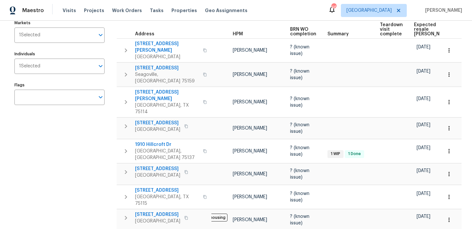
scroll to position [0, 18]
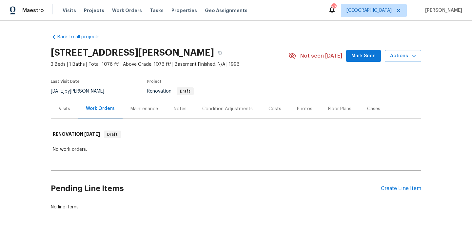
click at [217, 103] on div "Condition Adjustments" at bounding box center [227, 108] width 66 height 19
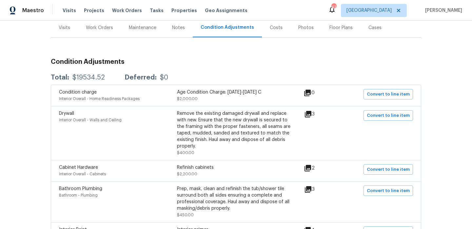
scroll to position [90, 0]
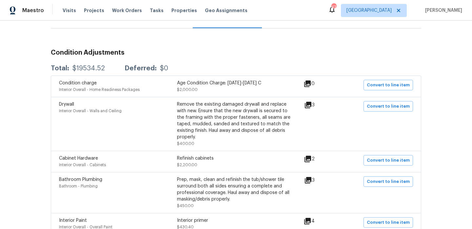
click at [311, 103] on icon at bounding box center [308, 105] width 7 height 7
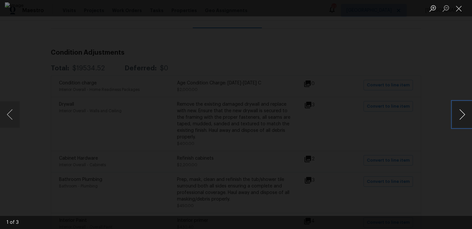
click at [464, 117] on button "Next image" at bounding box center [462, 115] width 20 height 26
click at [459, 12] on button "Close lightbox" at bounding box center [458, 8] width 13 height 11
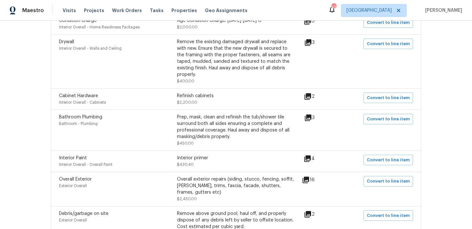
scroll to position [156, 0]
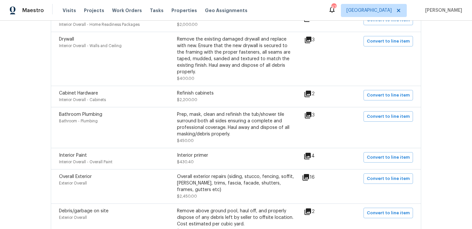
click at [309, 91] on icon at bounding box center [307, 94] width 7 height 7
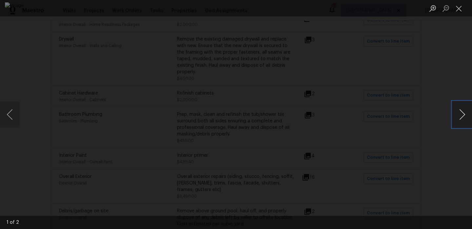
click at [457, 115] on button "Next image" at bounding box center [462, 115] width 20 height 26
click at [459, 10] on button "Close lightbox" at bounding box center [458, 8] width 13 height 11
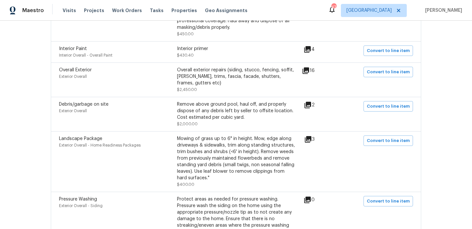
scroll to position [273, 0]
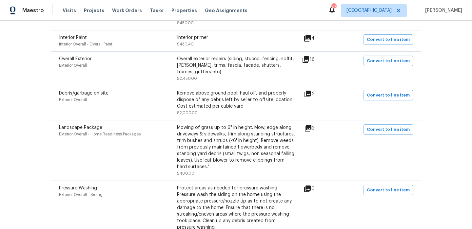
click at [310, 58] on div "16" at bounding box center [319, 69] width 34 height 26
click at [309, 56] on icon at bounding box center [306, 60] width 8 height 8
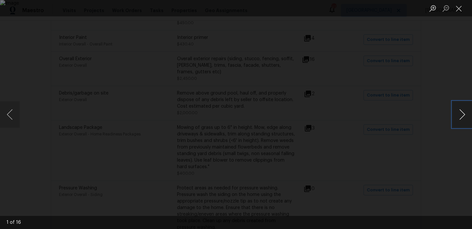
click at [462, 117] on button "Next image" at bounding box center [462, 115] width 20 height 26
click at [466, 109] on button "Next image" at bounding box center [462, 115] width 20 height 26
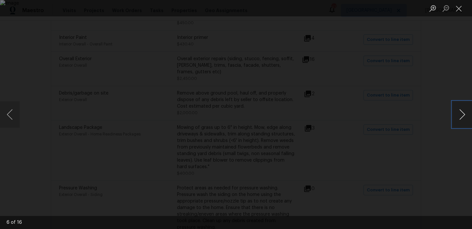
click at [466, 109] on button "Next image" at bounding box center [462, 115] width 20 height 26
click at [459, 10] on button "Close lightbox" at bounding box center [458, 8] width 13 height 11
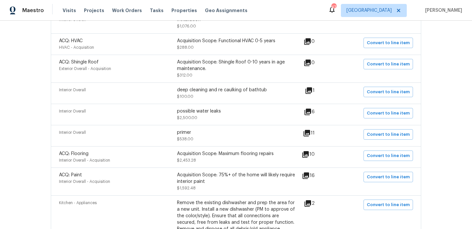
scroll to position [568, 0]
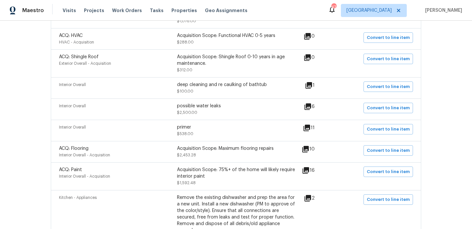
click at [310, 103] on icon at bounding box center [308, 107] width 8 height 8
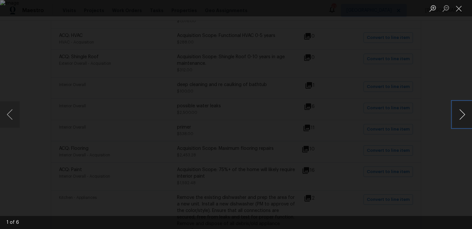
click at [462, 116] on button "Next image" at bounding box center [462, 115] width 20 height 26
click at [465, 112] on button "Next image" at bounding box center [462, 115] width 20 height 26
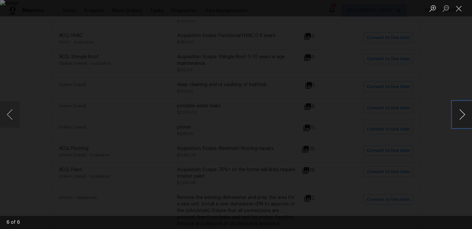
click at [465, 112] on button "Next image" at bounding box center [462, 115] width 20 height 26
click at [457, 7] on button "Close lightbox" at bounding box center [458, 8] width 13 height 11
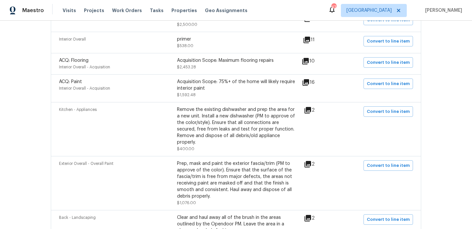
scroll to position [657, 0]
click at [311, 109] on icon at bounding box center [307, 110] width 7 height 7
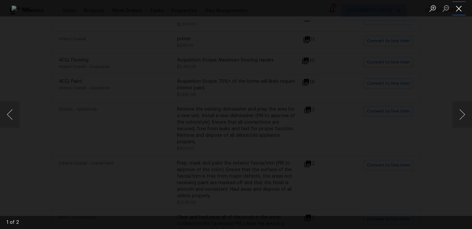
click at [461, 9] on button "Close lightbox" at bounding box center [458, 8] width 13 height 11
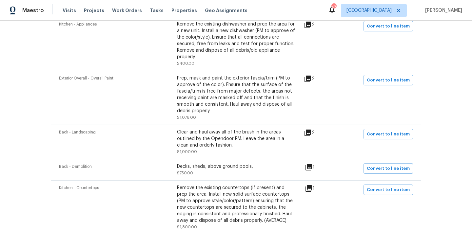
scroll to position [745, 0]
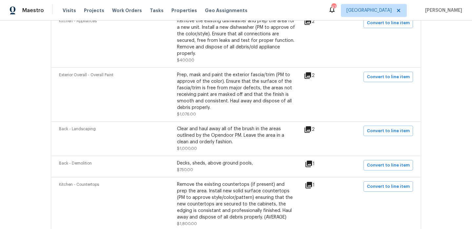
click at [310, 75] on icon at bounding box center [307, 75] width 7 height 7
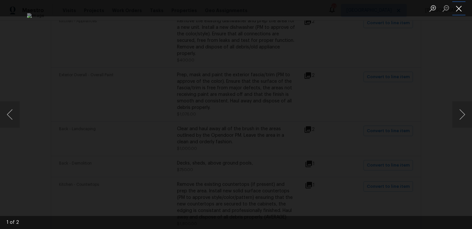
click at [460, 7] on button "Close lightbox" at bounding box center [458, 8] width 13 height 11
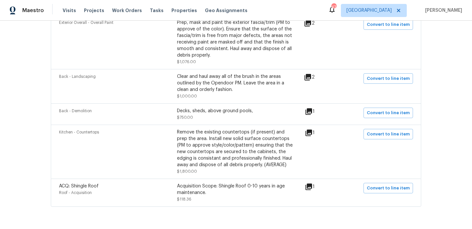
scroll to position [805, 0]
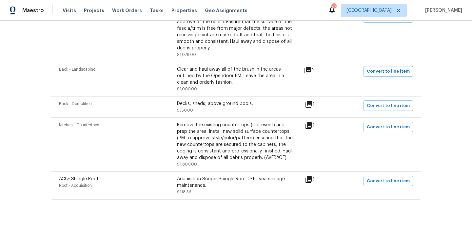
click at [312, 101] on icon at bounding box center [308, 104] width 7 height 7
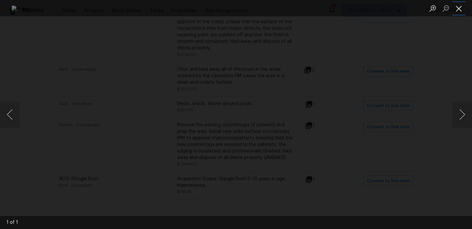
click at [460, 8] on button "Close lightbox" at bounding box center [458, 8] width 13 height 11
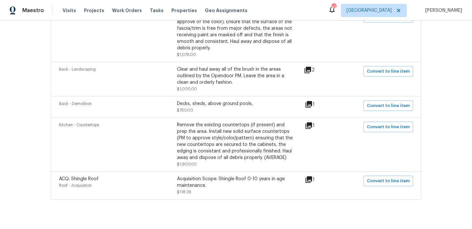
click at [311, 123] on icon at bounding box center [309, 126] width 8 height 8
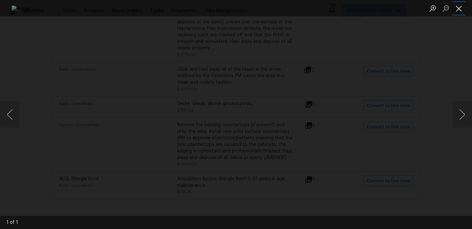
click at [462, 7] on button "Close lightbox" at bounding box center [458, 8] width 13 height 11
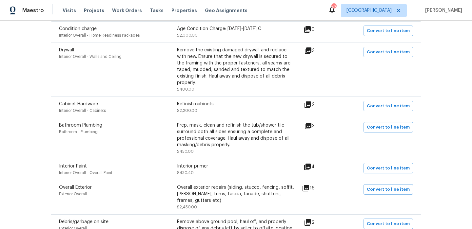
scroll to position [0, 0]
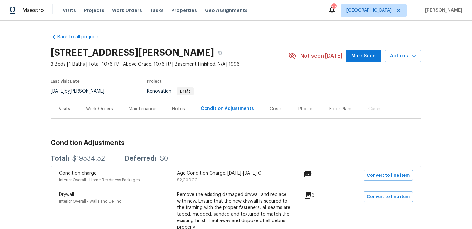
click at [67, 108] on div "Visits" at bounding box center [64, 109] width 11 height 7
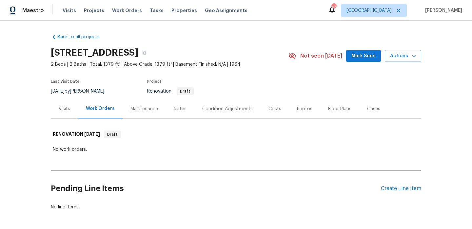
click at [59, 114] on div "Visits" at bounding box center [64, 108] width 27 height 19
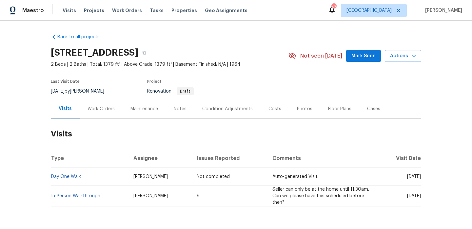
click at [216, 106] on div "Condition Adjustments" at bounding box center [227, 109] width 50 height 7
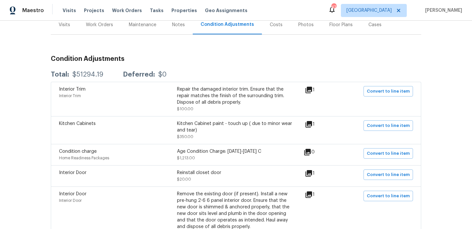
scroll to position [89, 0]
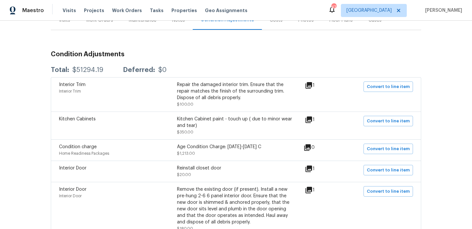
click at [309, 121] on icon at bounding box center [308, 120] width 7 height 7
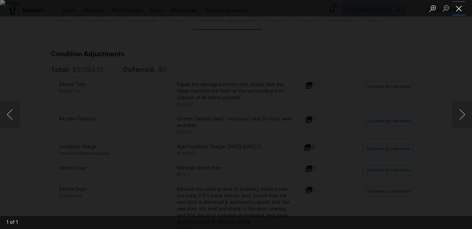
click at [453, 9] on button "Close lightbox" at bounding box center [458, 8] width 13 height 11
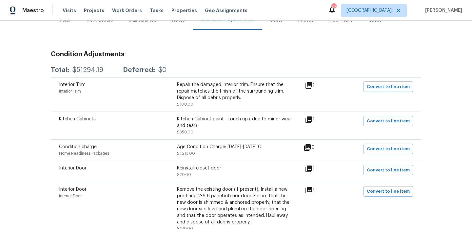
click at [312, 82] on icon at bounding box center [309, 86] width 8 height 8
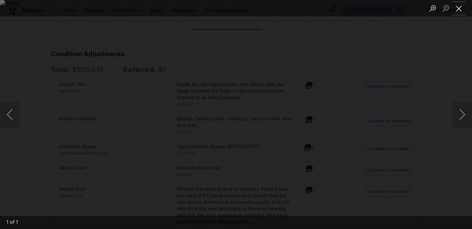
click at [462, 8] on button "Close lightbox" at bounding box center [458, 8] width 13 height 11
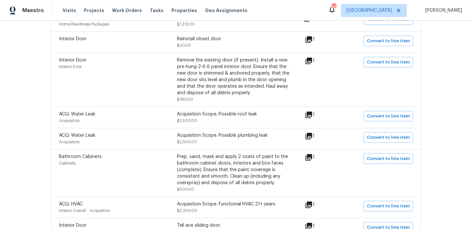
scroll to position [59, 0]
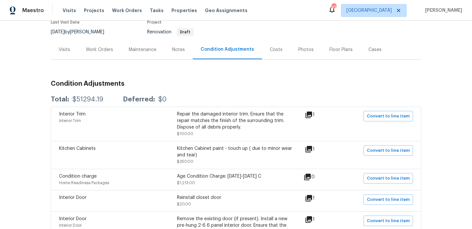
click at [88, 49] on div "Work Orders" at bounding box center [99, 50] width 27 height 7
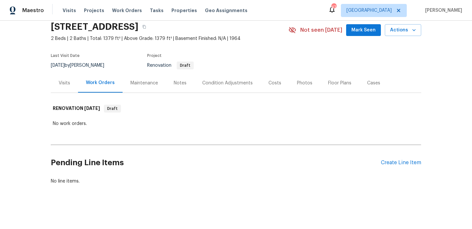
scroll to position [26, 0]
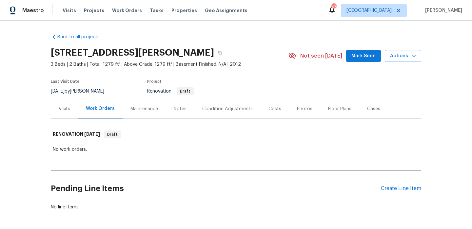
scroll to position [26, 0]
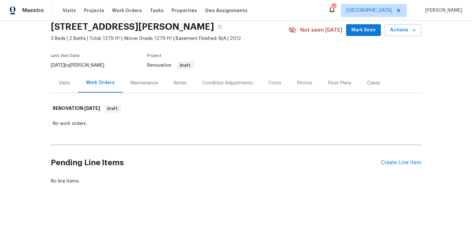
click at [211, 81] on div "Condition Adjustments" at bounding box center [227, 83] width 50 height 7
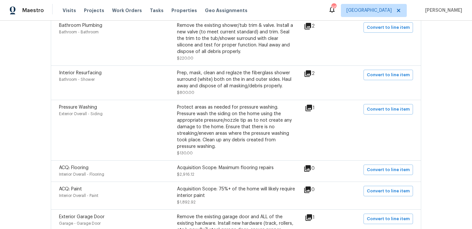
scroll to position [265, 0]
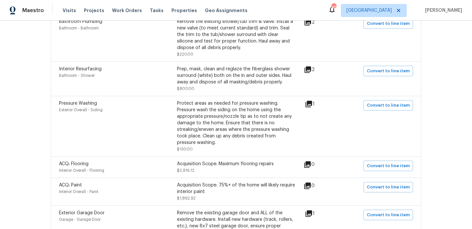
click at [311, 67] on icon at bounding box center [307, 69] width 7 height 7
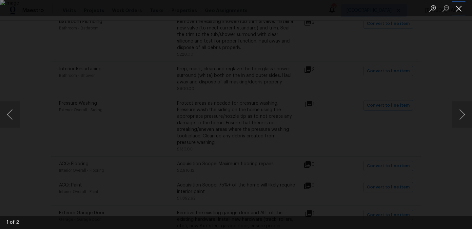
click at [457, 6] on button "Close lightbox" at bounding box center [458, 8] width 13 height 11
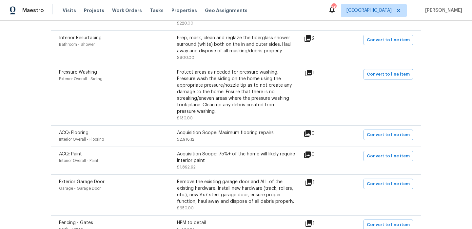
scroll to position [345, 0]
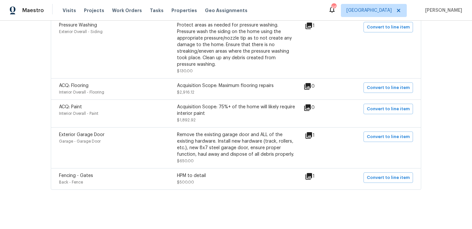
click at [312, 173] on icon at bounding box center [309, 177] width 8 height 8
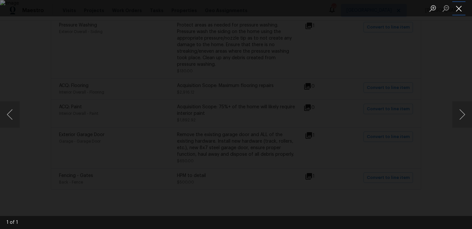
click at [461, 9] on button "Close lightbox" at bounding box center [458, 8] width 13 height 11
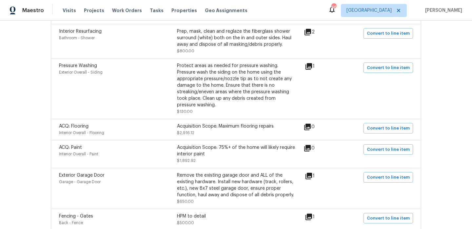
scroll to position [213, 0]
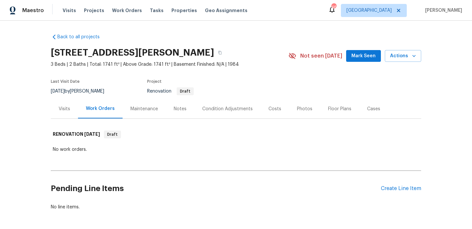
click at [213, 108] on div "Condition Adjustments" at bounding box center [227, 109] width 50 height 7
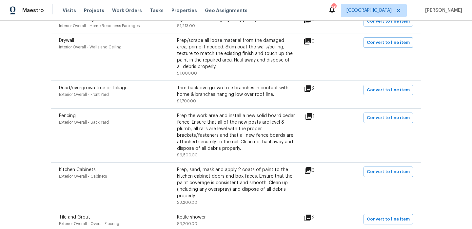
scroll to position [155, 0]
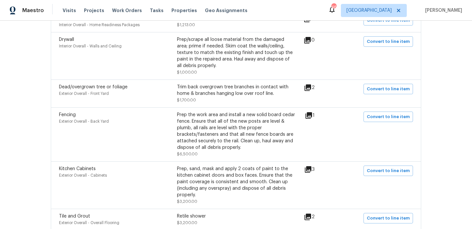
click at [311, 86] on icon at bounding box center [307, 87] width 7 height 7
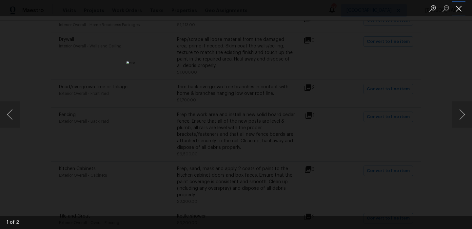
click at [462, 10] on button "Close lightbox" at bounding box center [458, 8] width 13 height 11
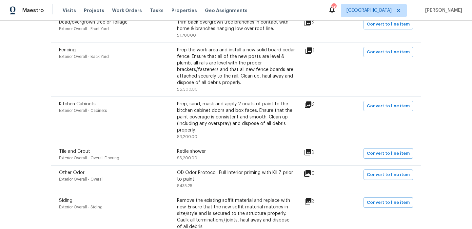
scroll to position [223, 0]
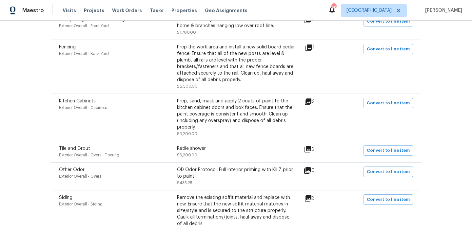
click at [311, 148] on icon at bounding box center [307, 149] width 7 height 7
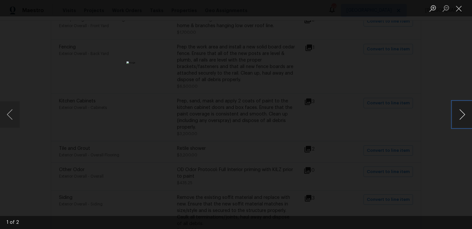
click at [461, 115] on button "Next image" at bounding box center [462, 115] width 20 height 26
click at [460, 11] on button "Close lightbox" at bounding box center [458, 8] width 13 height 11
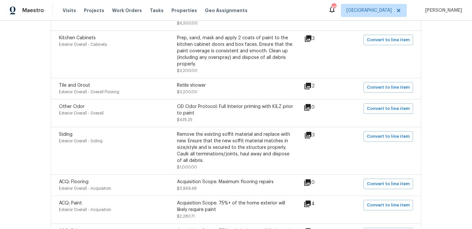
scroll to position [293, 0]
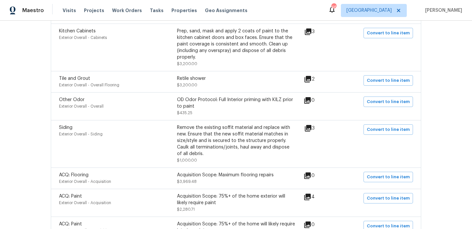
click at [312, 126] on icon at bounding box center [308, 128] width 8 height 8
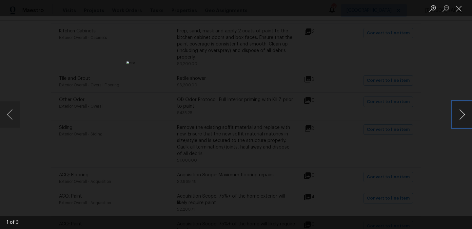
click at [458, 116] on button "Next image" at bounding box center [462, 115] width 20 height 26
click at [458, 6] on button "Close lightbox" at bounding box center [458, 8] width 13 height 11
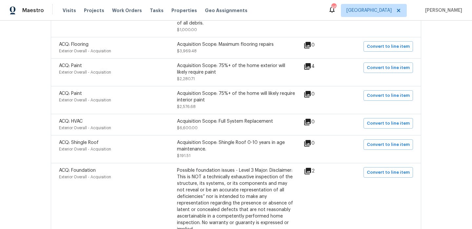
scroll to position [424, 0]
click at [309, 68] on icon at bounding box center [307, 66] width 7 height 7
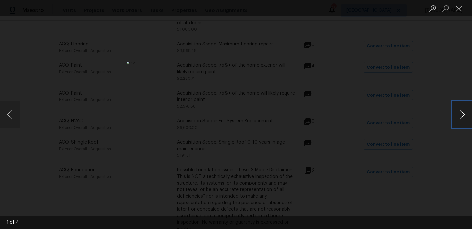
click at [461, 117] on button "Next image" at bounding box center [462, 115] width 20 height 26
click at [458, 13] on button "Close lightbox" at bounding box center [458, 8] width 13 height 11
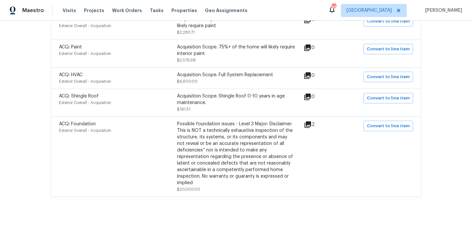
scroll to position [471, 0]
click at [311, 127] on icon at bounding box center [308, 124] width 8 height 8
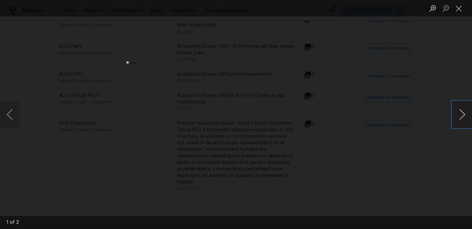
click at [461, 117] on button "Next image" at bounding box center [462, 115] width 20 height 26
click at [459, 8] on button "Close lightbox" at bounding box center [458, 8] width 13 height 11
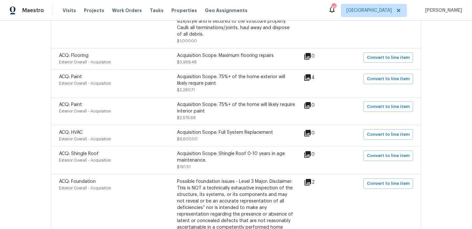
scroll to position [411, 0]
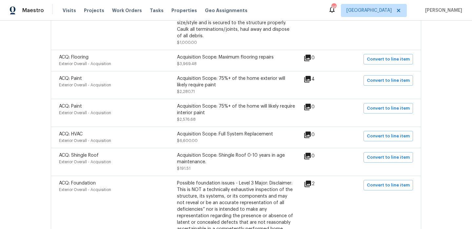
click at [309, 137] on icon at bounding box center [307, 135] width 7 height 7
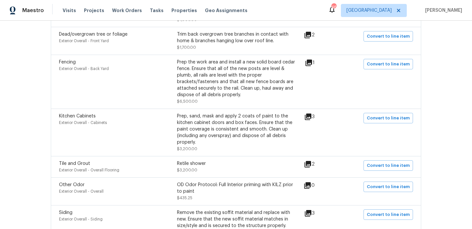
scroll to position [181, 0]
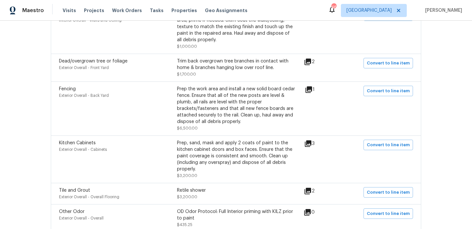
click at [308, 146] on icon at bounding box center [308, 144] width 8 height 8
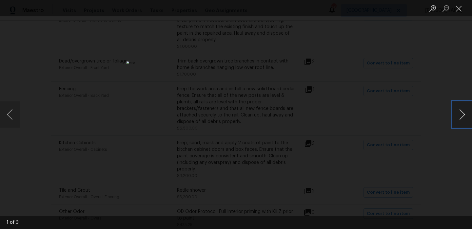
click at [463, 114] on button "Next image" at bounding box center [462, 115] width 20 height 26
click at [457, 8] on button "Close lightbox" at bounding box center [458, 8] width 13 height 11
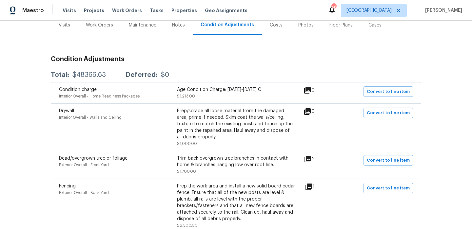
scroll to position [0, 0]
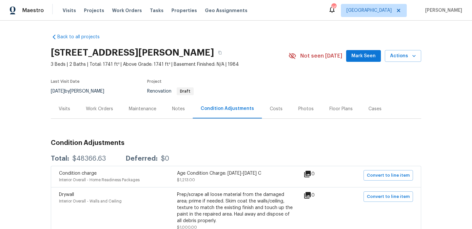
click at [272, 104] on div "Costs" at bounding box center [276, 108] width 28 height 19
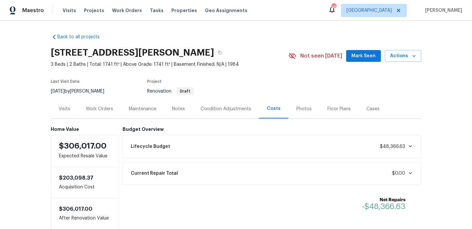
click at [208, 108] on div "Condition Adjustments" at bounding box center [225, 109] width 50 height 7
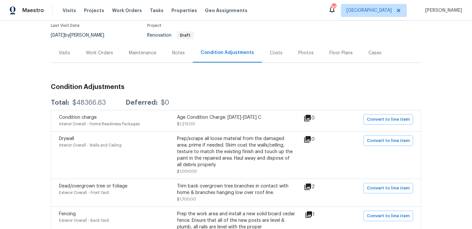
scroll to position [57, 0]
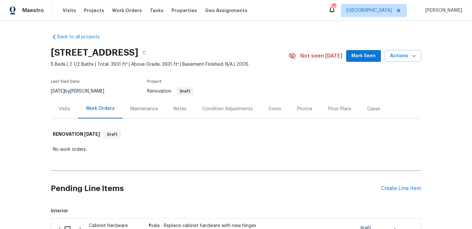
click at [223, 110] on div "Condition Adjustments" at bounding box center [227, 109] width 50 height 7
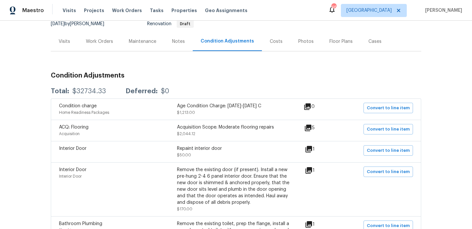
scroll to position [72, 0]
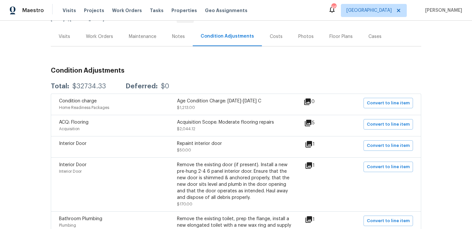
click at [309, 127] on icon at bounding box center [308, 123] width 8 height 8
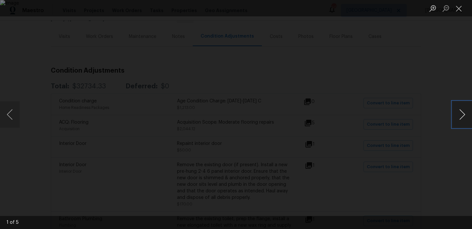
click at [455, 113] on button "Next image" at bounding box center [462, 115] width 20 height 26
click at [461, 9] on button "Close lightbox" at bounding box center [458, 8] width 13 height 11
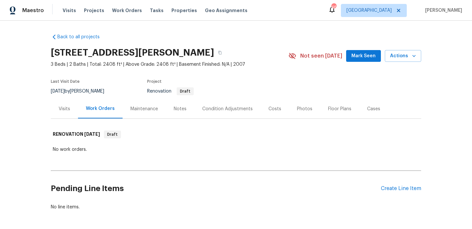
click at [242, 107] on div "Condition Adjustments" at bounding box center [227, 109] width 50 height 7
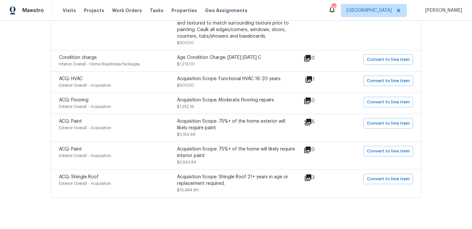
scroll to position [199, 0]
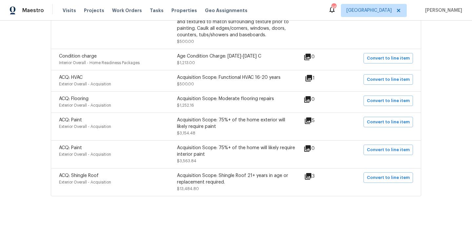
click at [311, 175] on icon at bounding box center [308, 176] width 7 height 7
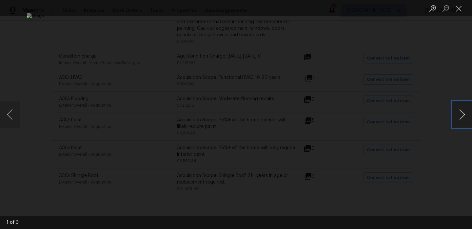
click at [467, 110] on button "Next image" at bounding box center [462, 115] width 20 height 26
click at [460, 18] on div "Lightbox" at bounding box center [236, 114] width 472 height 229
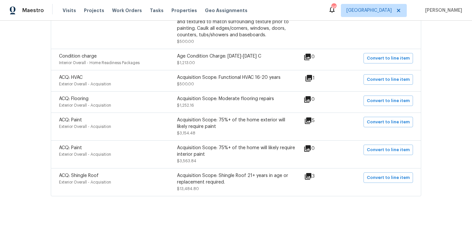
click at [460, 12] on span "[PERSON_NAME]" at bounding box center [442, 10] width 40 height 7
click at [309, 179] on icon at bounding box center [308, 176] width 7 height 7
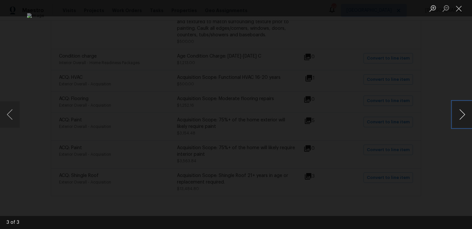
click at [464, 113] on button "Next image" at bounding box center [462, 115] width 20 height 26
click at [462, 8] on button "Close lightbox" at bounding box center [458, 8] width 13 height 11
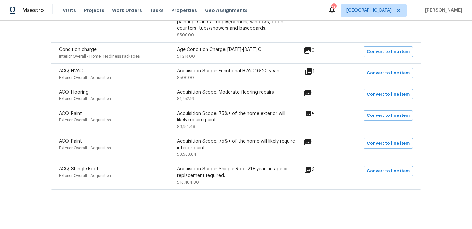
scroll to position [0, 0]
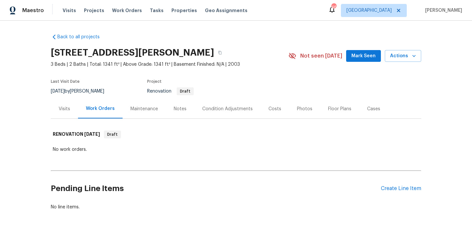
click at [238, 111] on div "Condition Adjustments" at bounding box center [227, 109] width 50 height 7
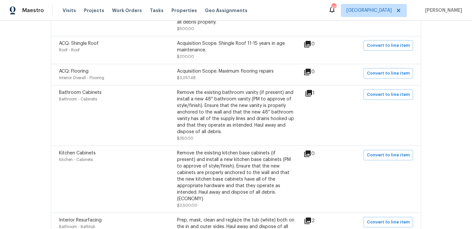
scroll to position [464, 0]
click at [312, 93] on icon at bounding box center [308, 93] width 7 height 7
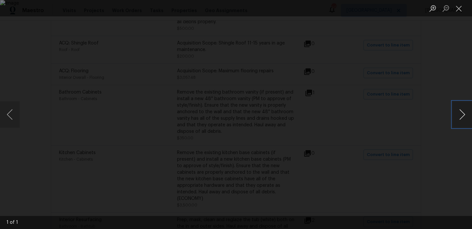
click at [460, 114] on button "Next image" at bounding box center [462, 115] width 20 height 26
click at [459, 5] on button "Close lightbox" at bounding box center [458, 8] width 13 height 11
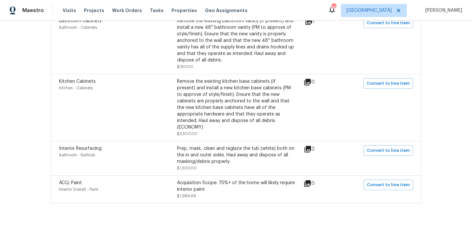
scroll to position [0, 0]
